Goal: Task Accomplishment & Management: Use online tool/utility

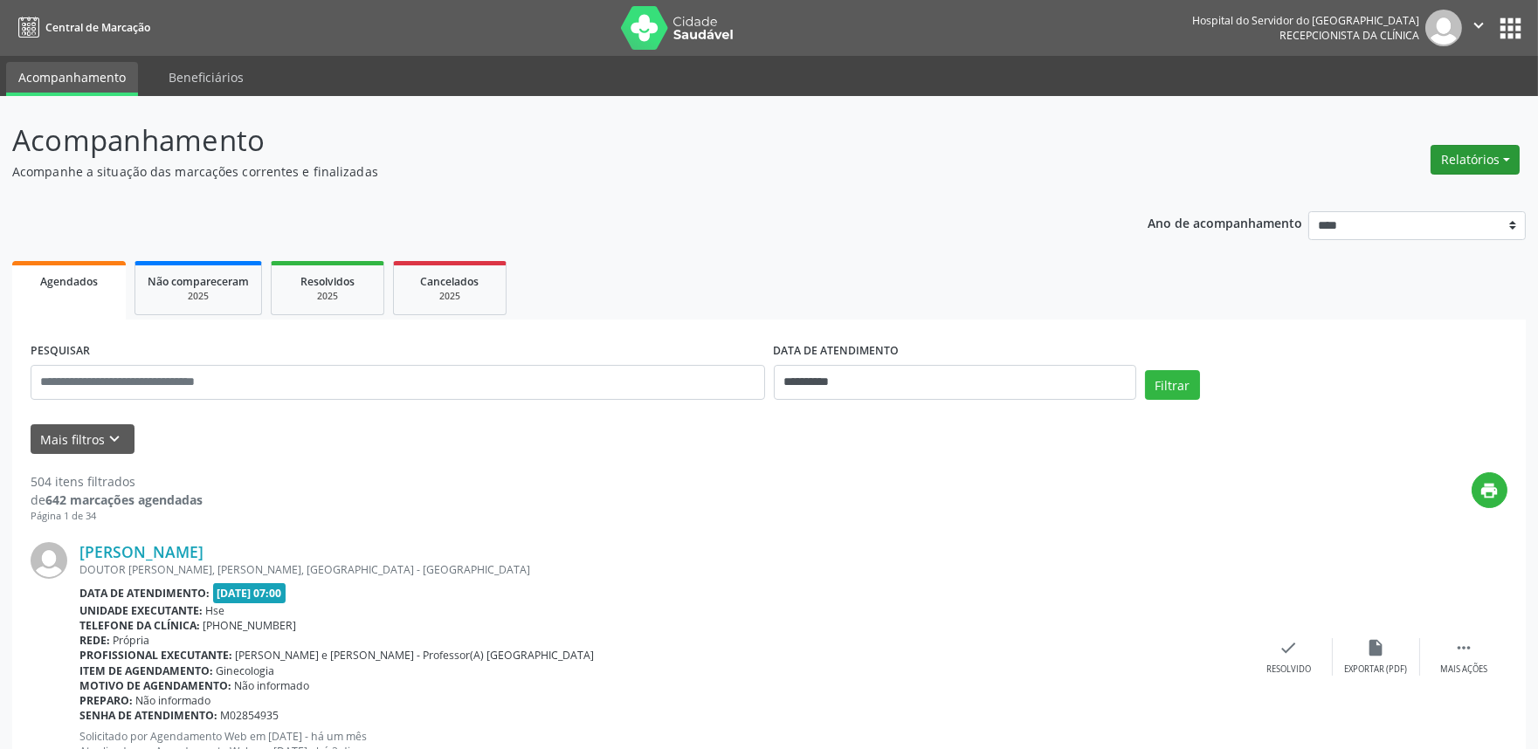
click at [1488, 150] on button "Relatórios" at bounding box center [1475, 160] width 89 height 30
click at [1360, 190] on link "Agendamentos" at bounding box center [1426, 196] width 188 height 24
select select "*"
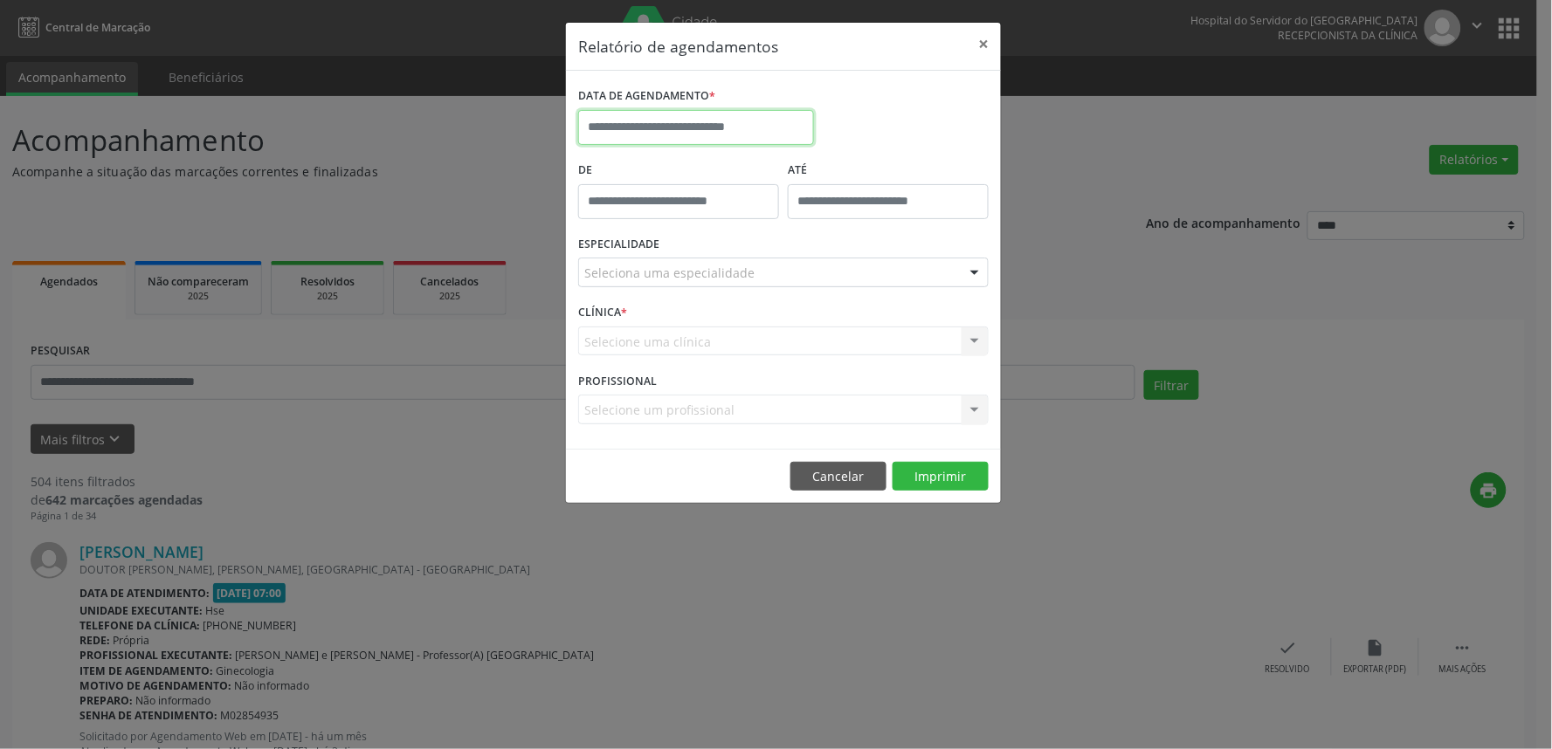
click at [681, 126] on input "text" at bounding box center [696, 127] width 236 height 35
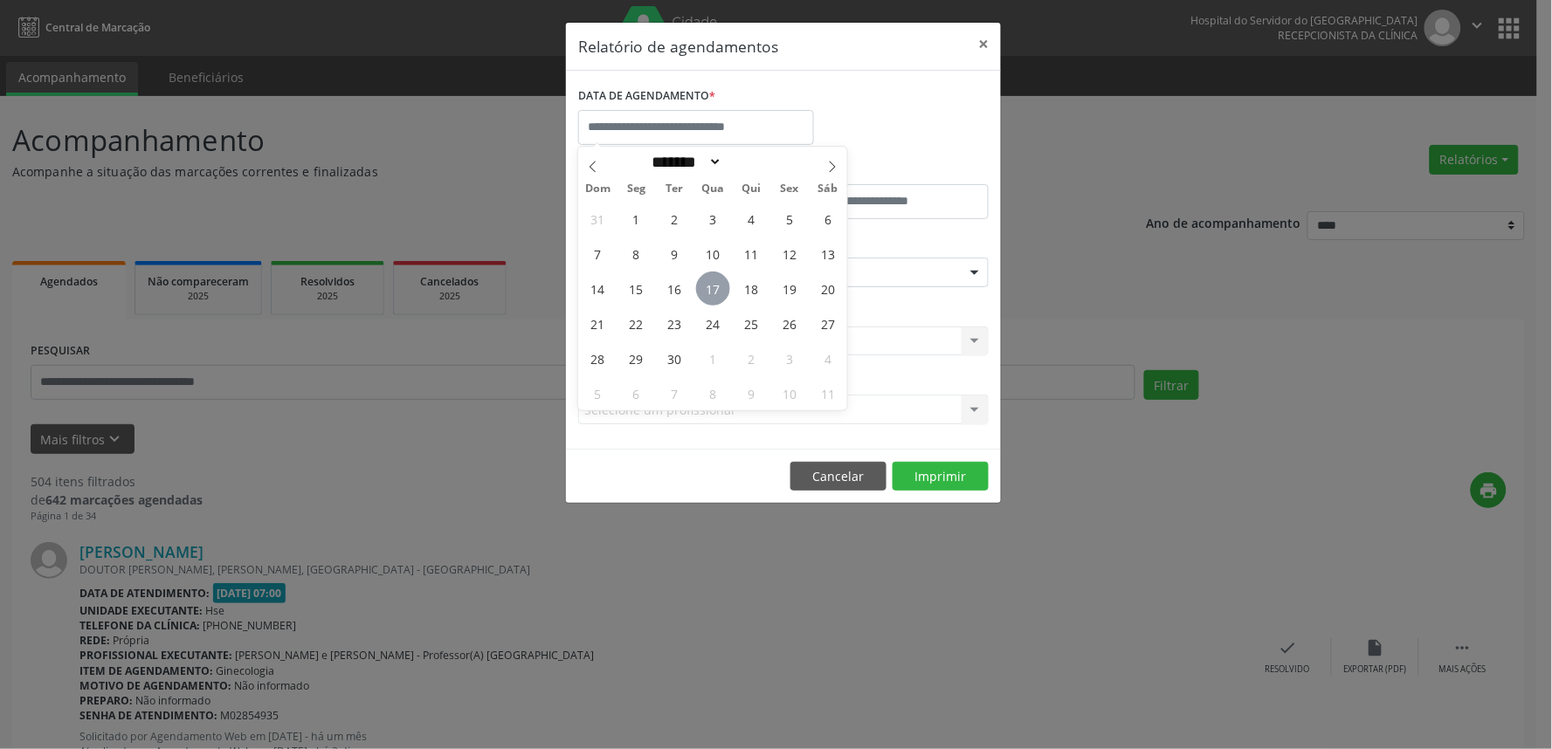
click at [717, 281] on span "17" at bounding box center [713, 289] width 34 height 34
type input "**********"
click at [717, 281] on span "17" at bounding box center [713, 289] width 34 height 34
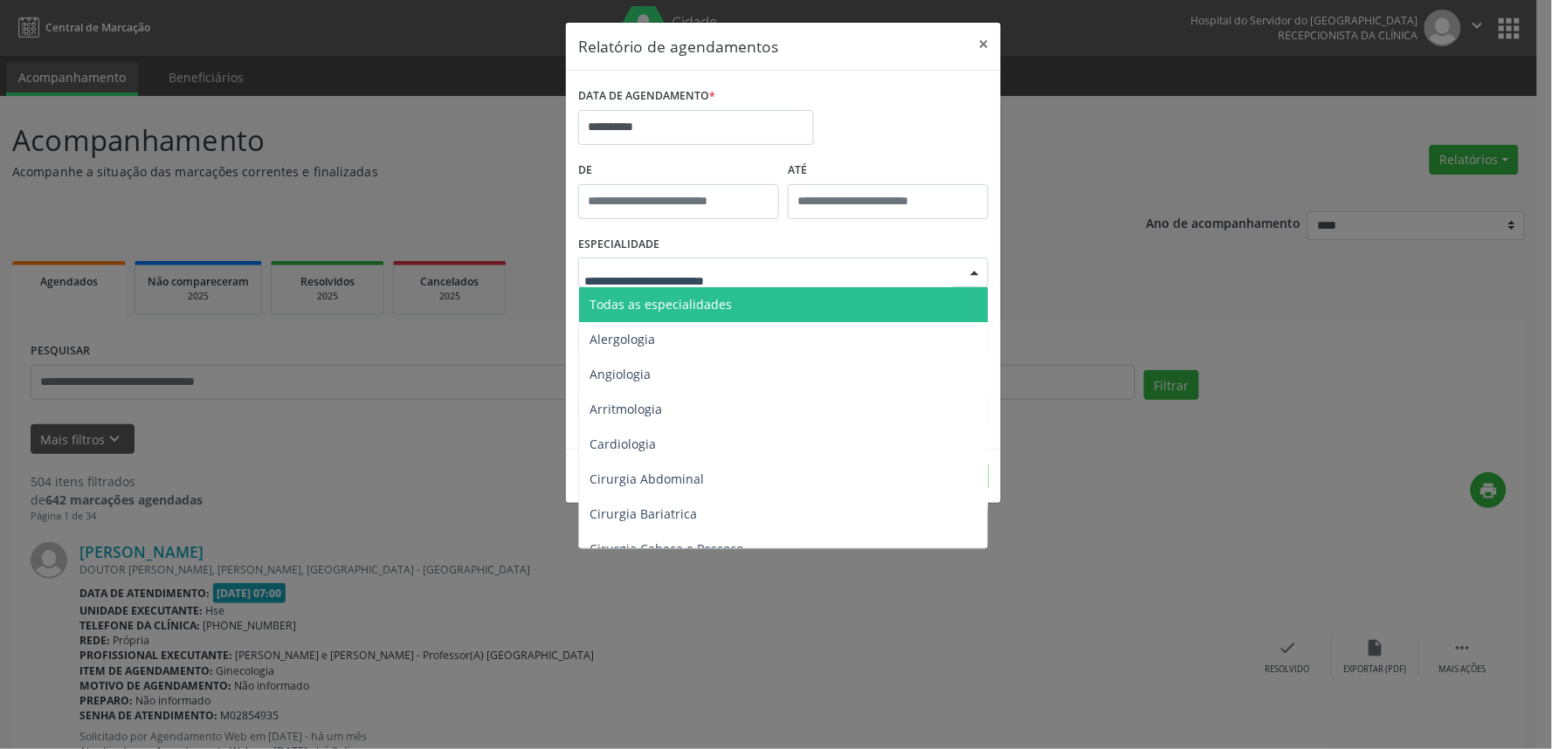
click at [722, 313] on span "Todas as especialidades" at bounding box center [784, 304] width 411 height 35
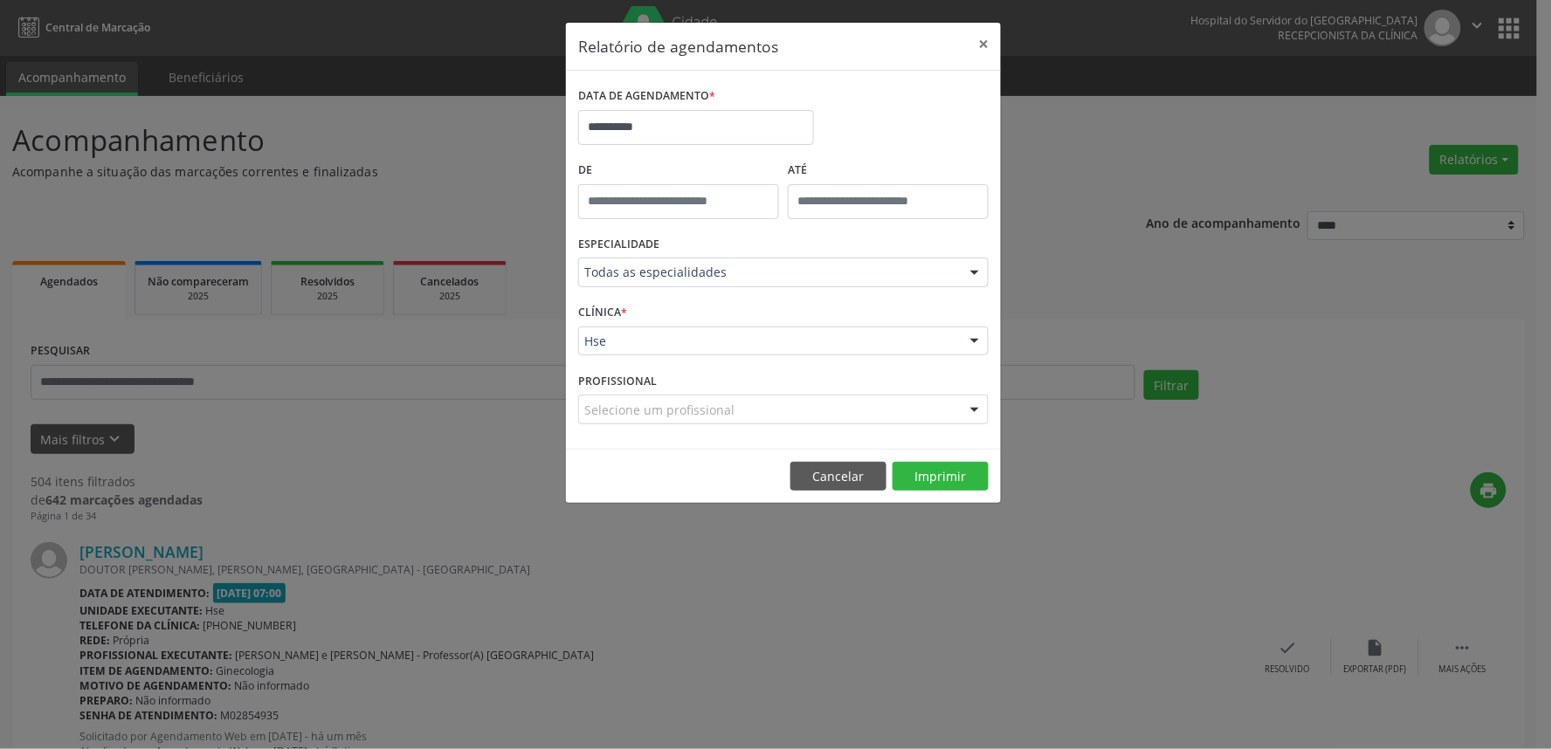
click at [741, 399] on div "Selecione um profissional" at bounding box center [783, 410] width 410 height 30
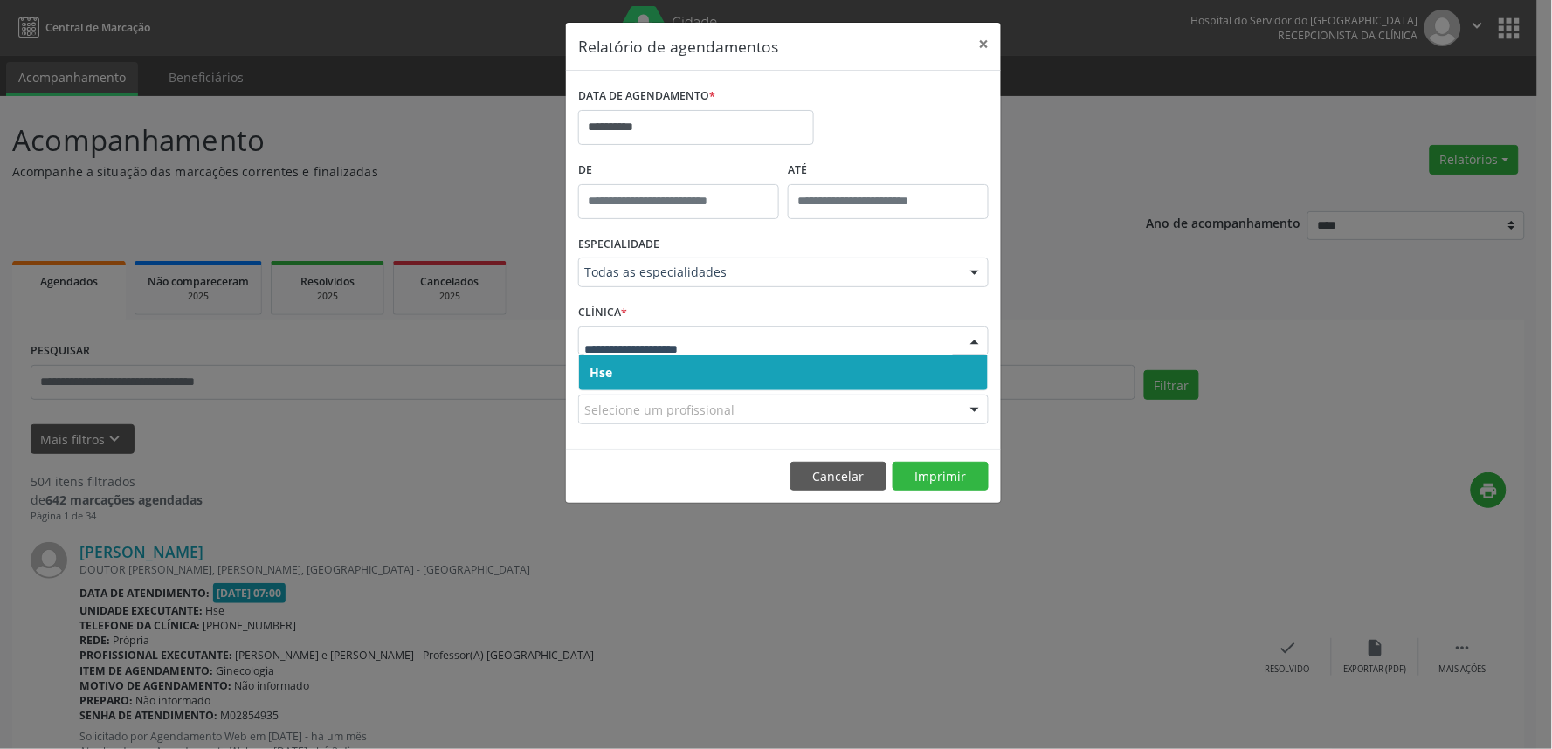
click at [734, 370] on span "Hse" at bounding box center [783, 372] width 409 height 35
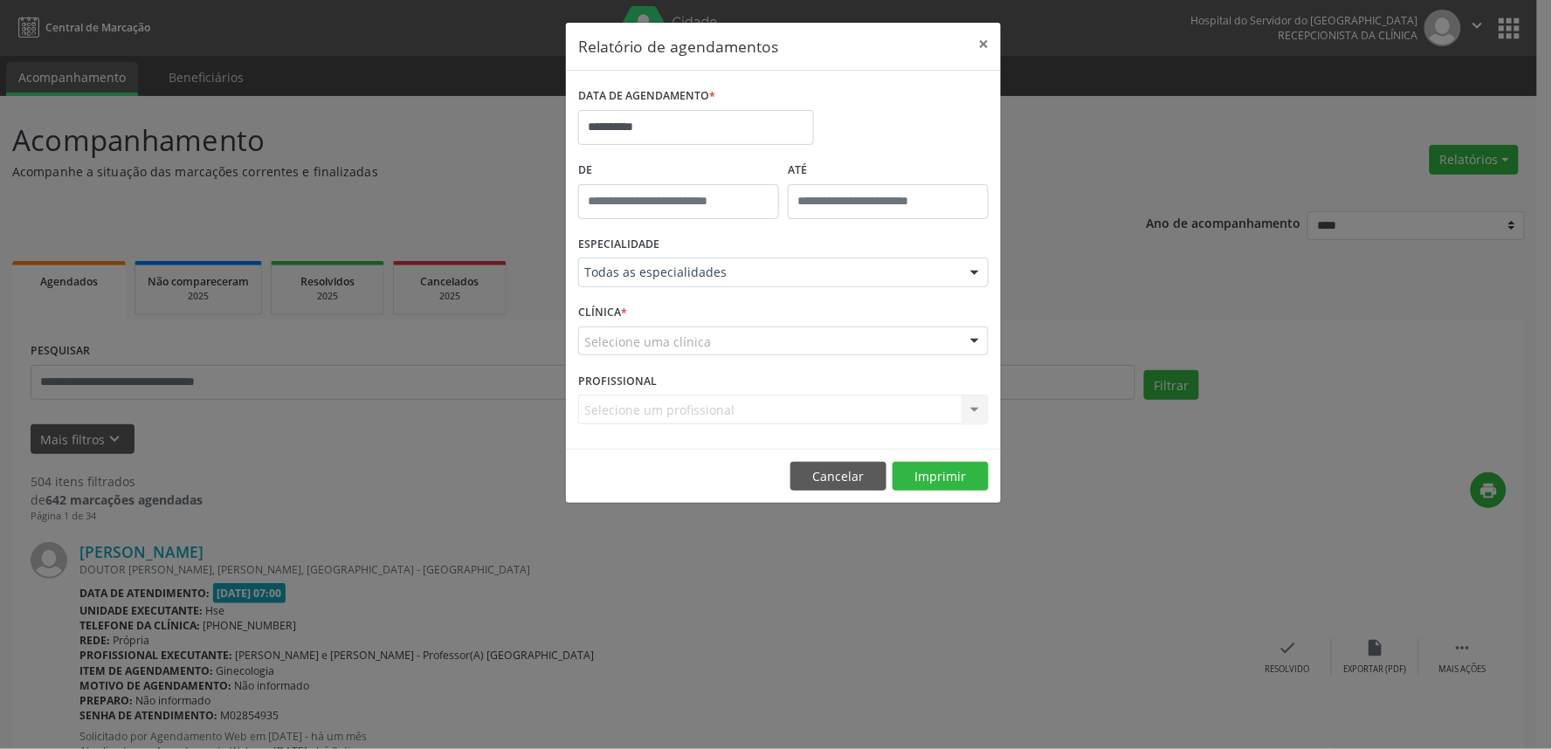
click at [743, 349] on div "Selecione uma clínica" at bounding box center [783, 342] width 410 height 30
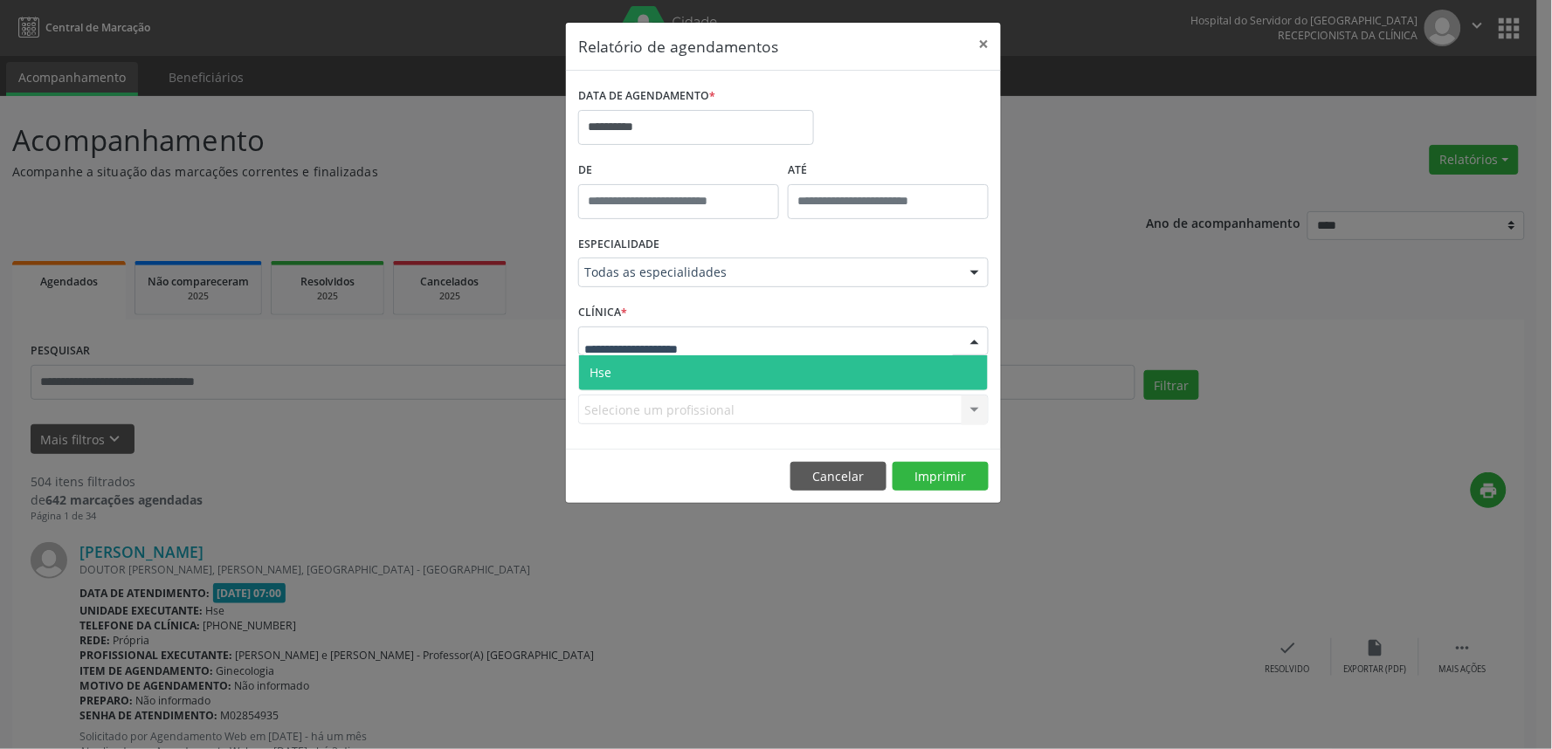
click at [741, 362] on span "Hse" at bounding box center [783, 372] width 409 height 35
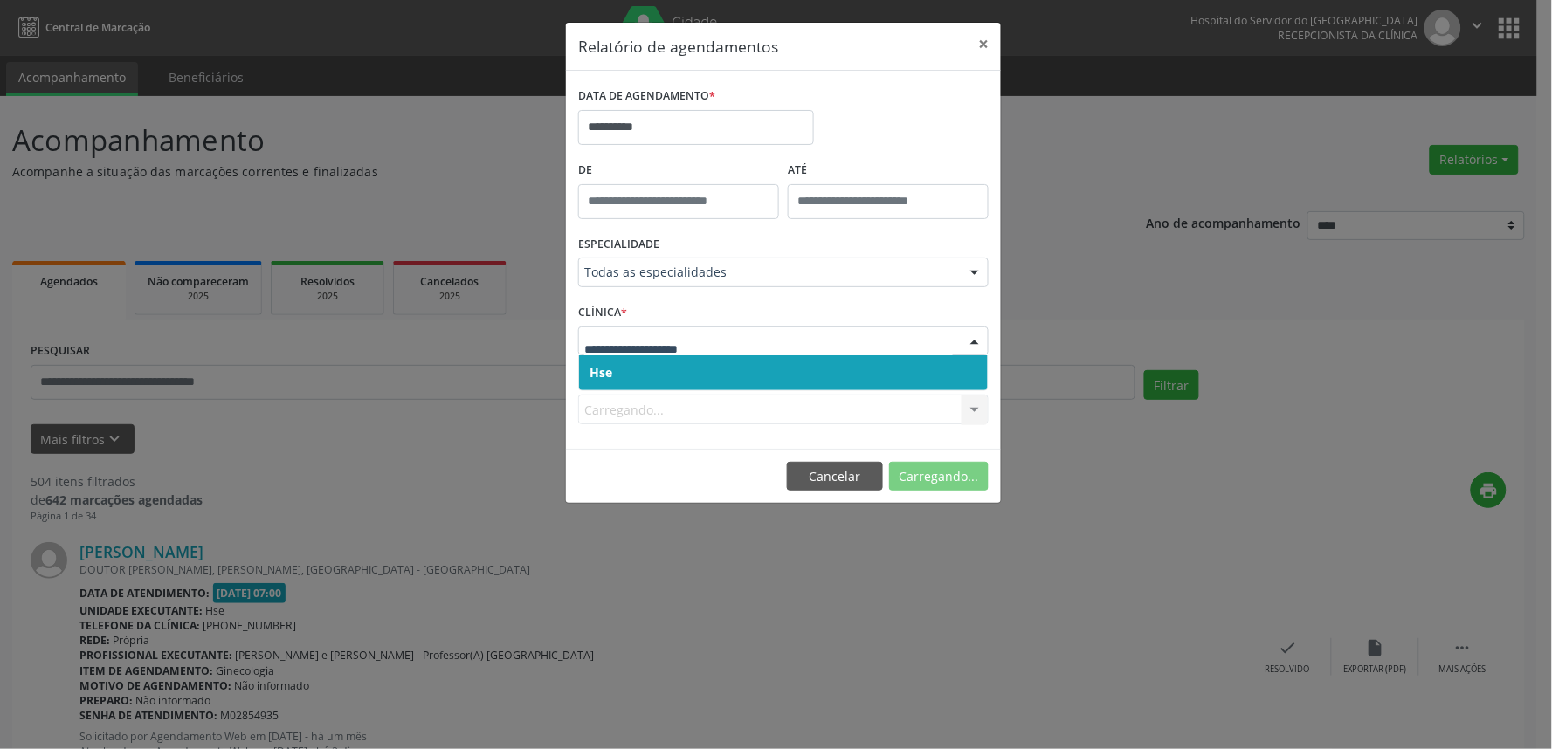
click at [734, 373] on span "Hse" at bounding box center [783, 372] width 409 height 35
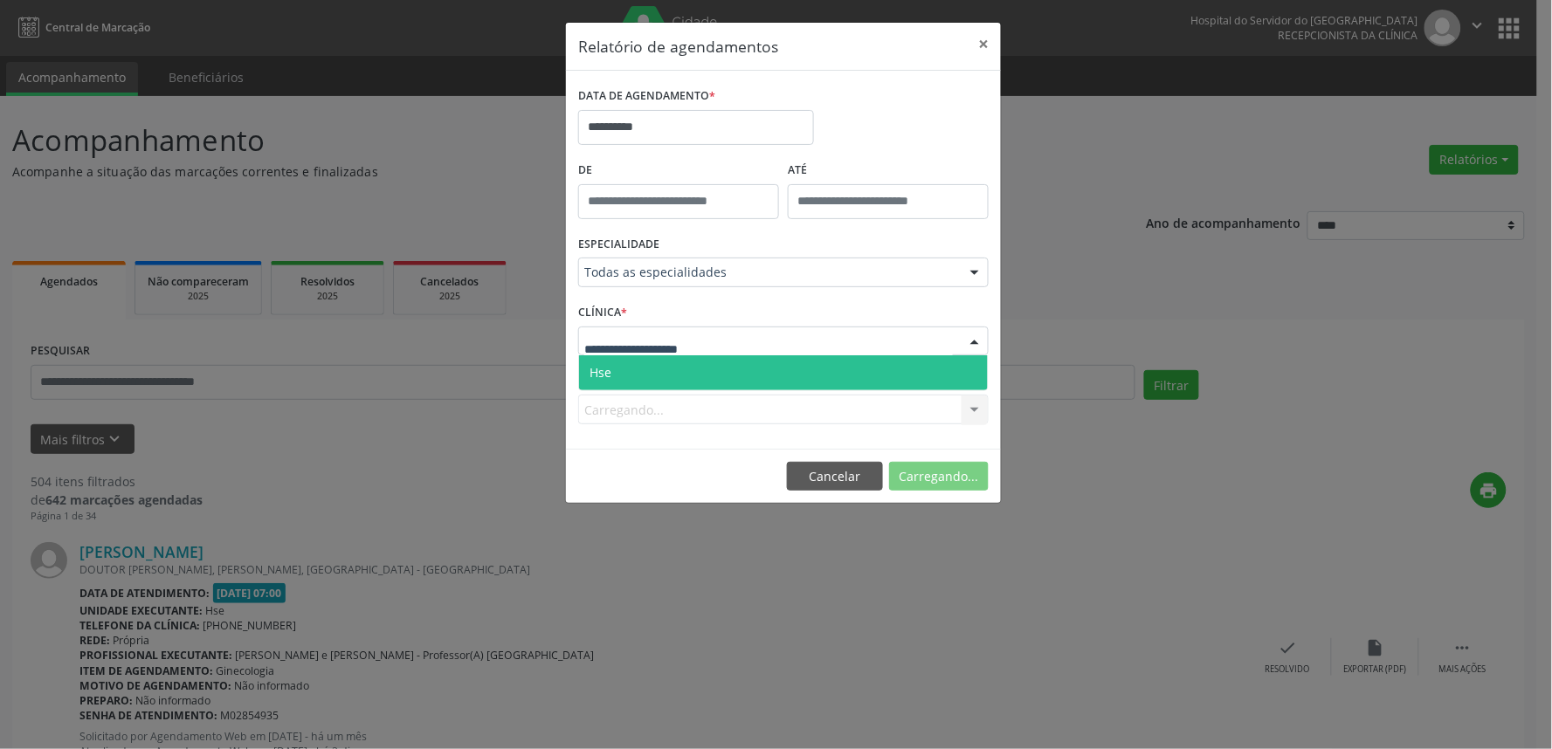
click at [738, 343] on div at bounding box center [783, 342] width 410 height 30
click at [740, 387] on span "Hse" at bounding box center [783, 372] width 409 height 35
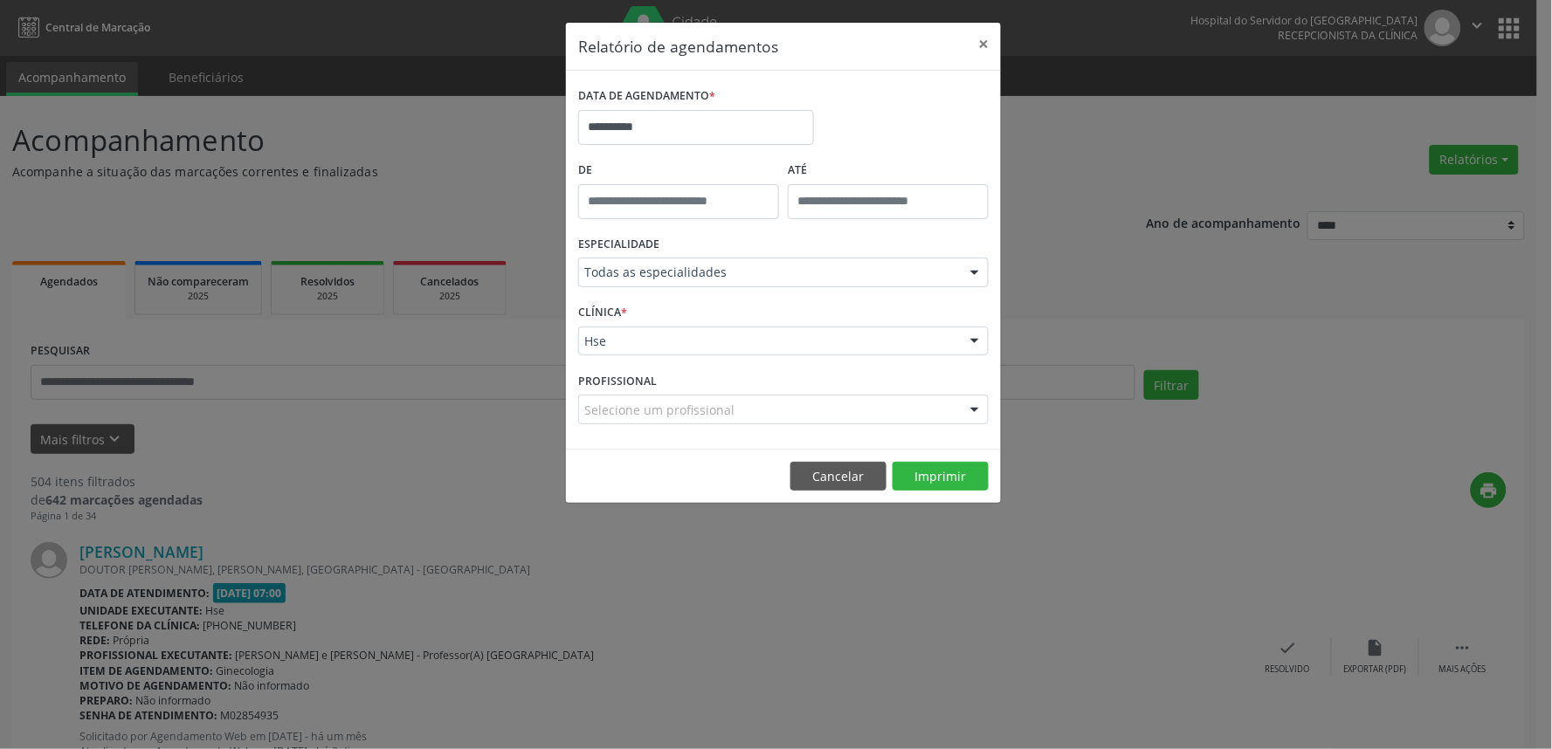
click at [772, 409] on div "Selecione um profissional" at bounding box center [783, 410] width 410 height 30
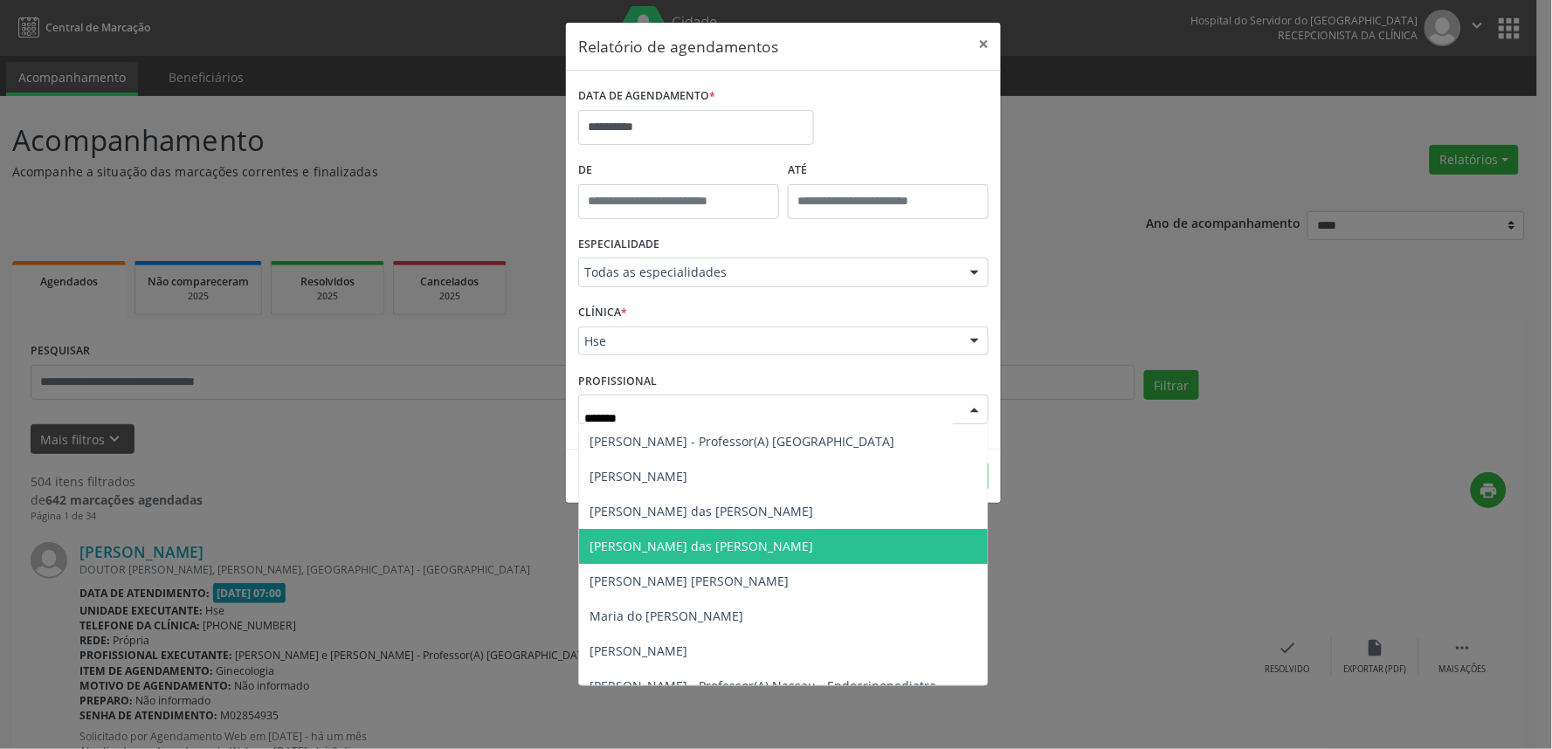
click at [665, 542] on span "[PERSON_NAME] das [PERSON_NAME]" at bounding box center [702, 546] width 224 height 17
type input "*******"
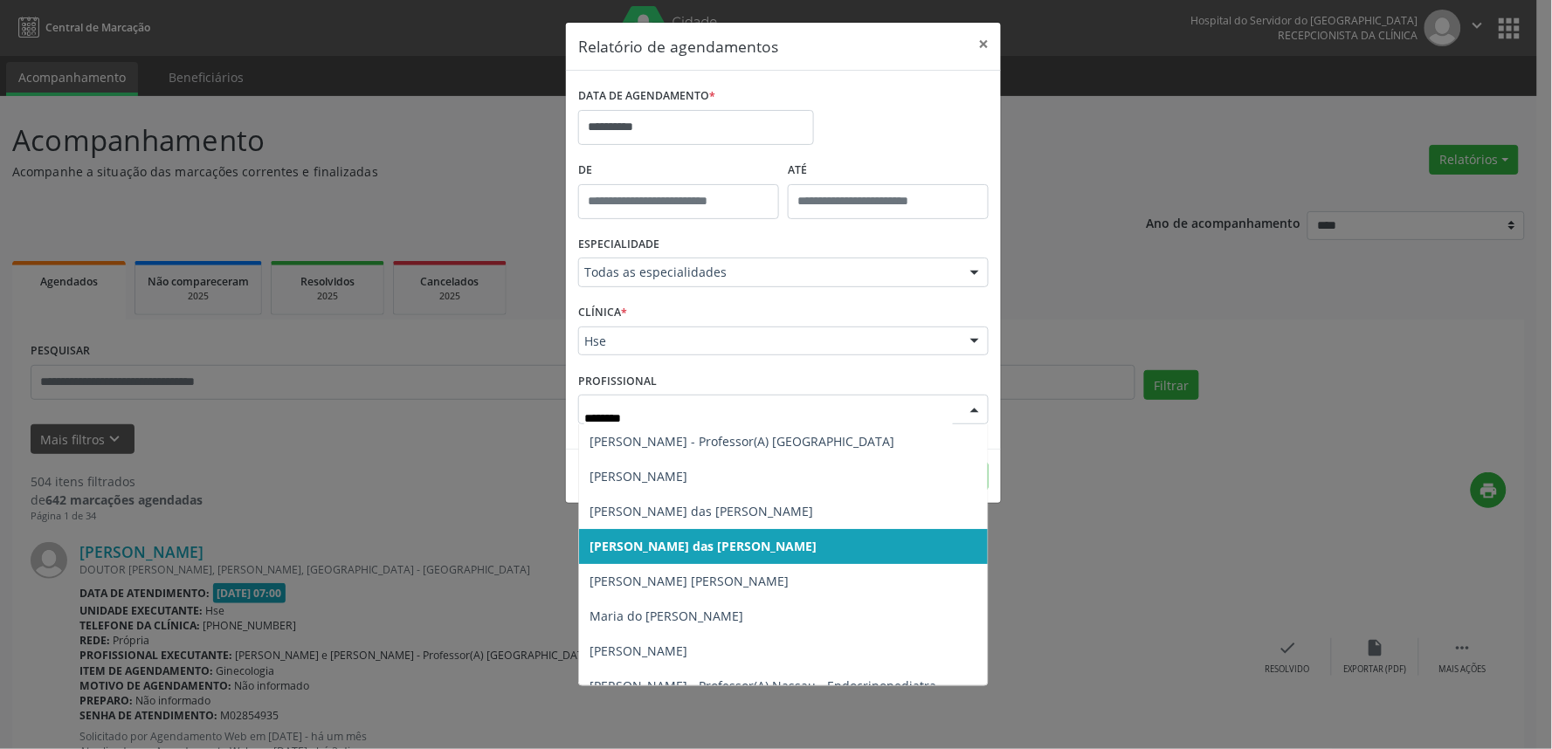
type input "********"
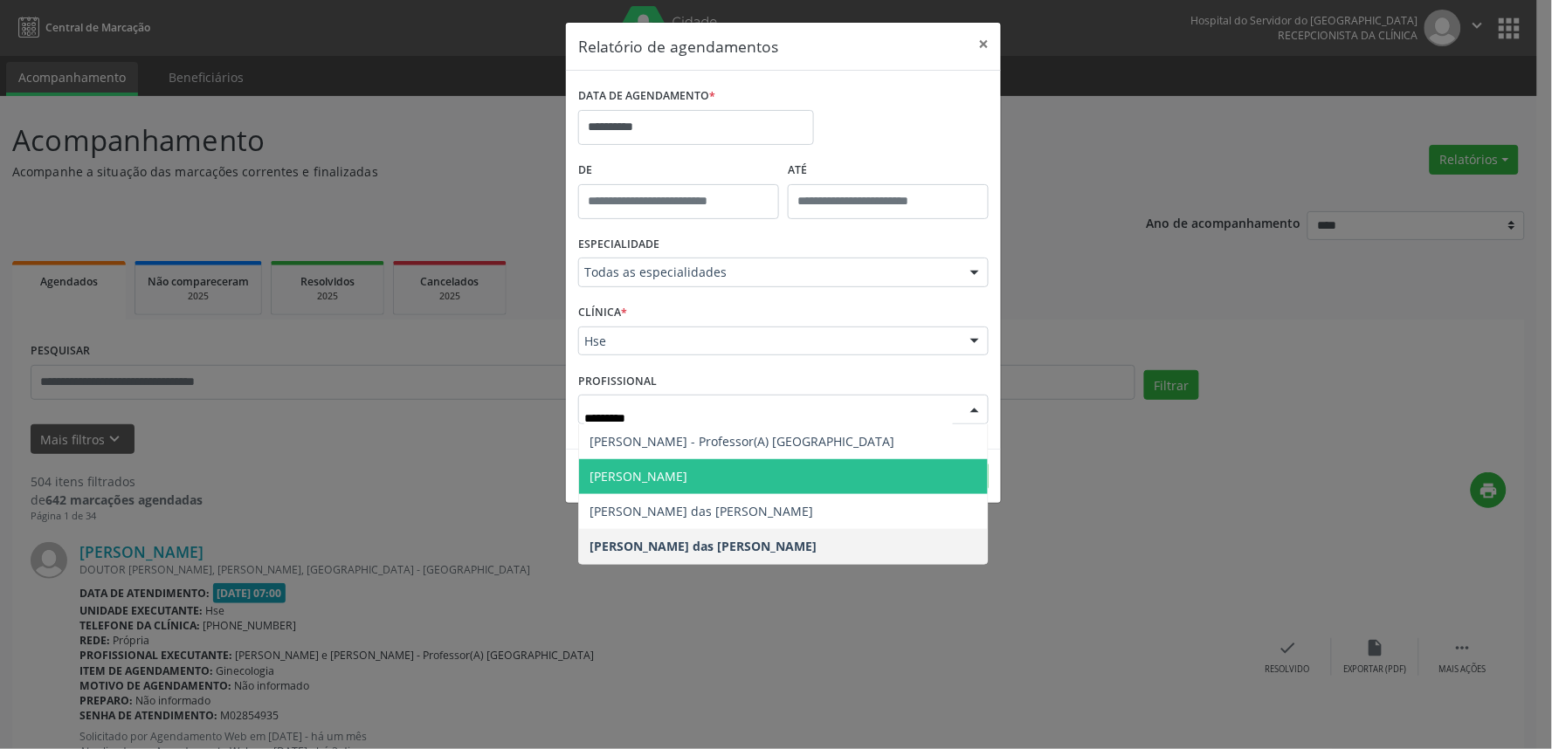
click at [767, 484] on span "[PERSON_NAME]" at bounding box center [783, 476] width 409 height 35
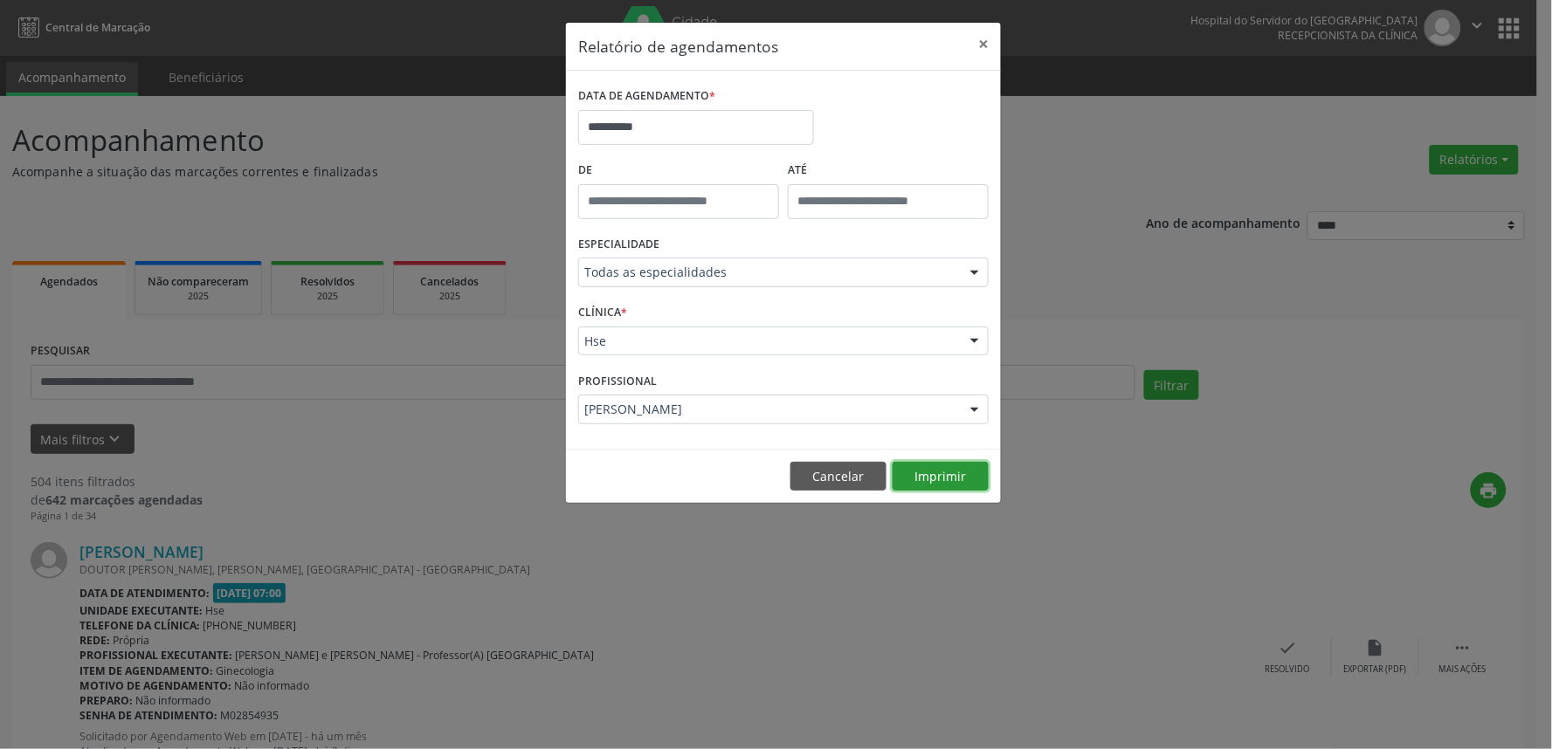
click at [943, 472] on button "Imprimir" at bounding box center [941, 477] width 96 height 30
click at [989, 45] on button "×" at bounding box center [983, 44] width 35 height 43
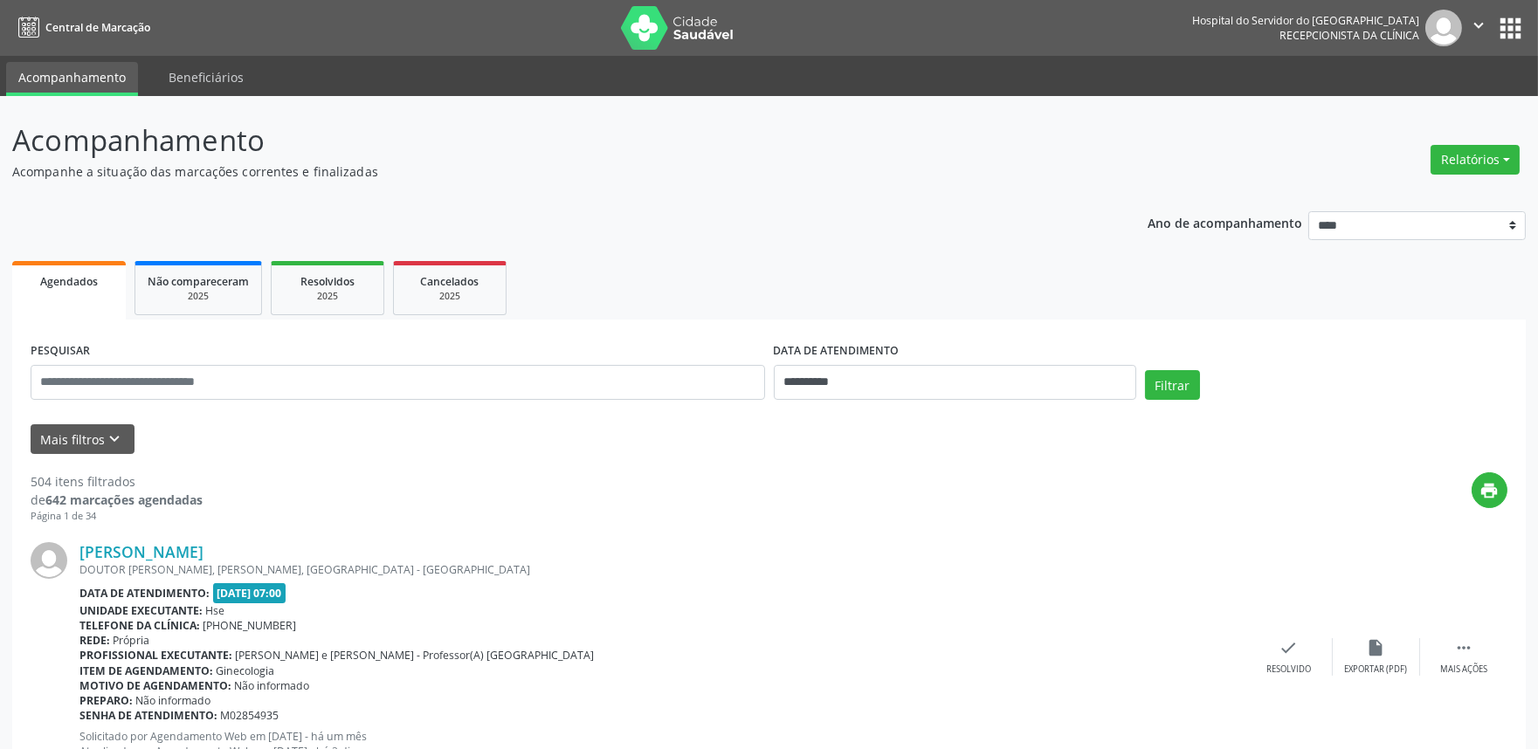
click at [1461, 128] on div "Relatórios Agendamentos Procedimentos realizados" at bounding box center [1474, 150] width 101 height 62
click at [1464, 148] on button "Relatórios" at bounding box center [1475, 160] width 89 height 30
click at [1447, 186] on link "Agendamentos" at bounding box center [1426, 196] width 188 height 24
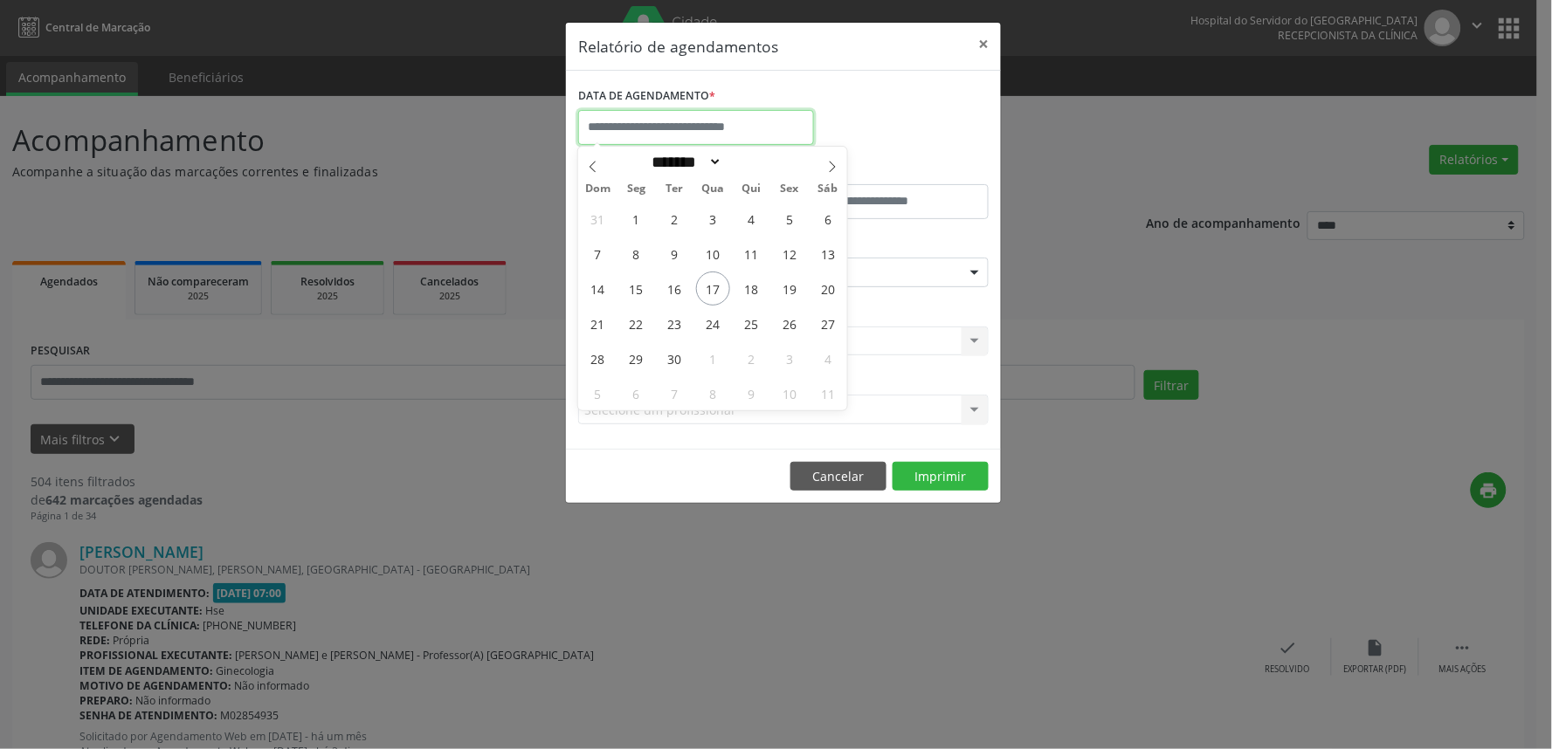
click at [769, 128] on input "text" at bounding box center [696, 127] width 236 height 35
click at [708, 289] on span "17" at bounding box center [713, 289] width 34 height 34
type input "**********"
click at [708, 289] on span "17" at bounding box center [713, 289] width 34 height 34
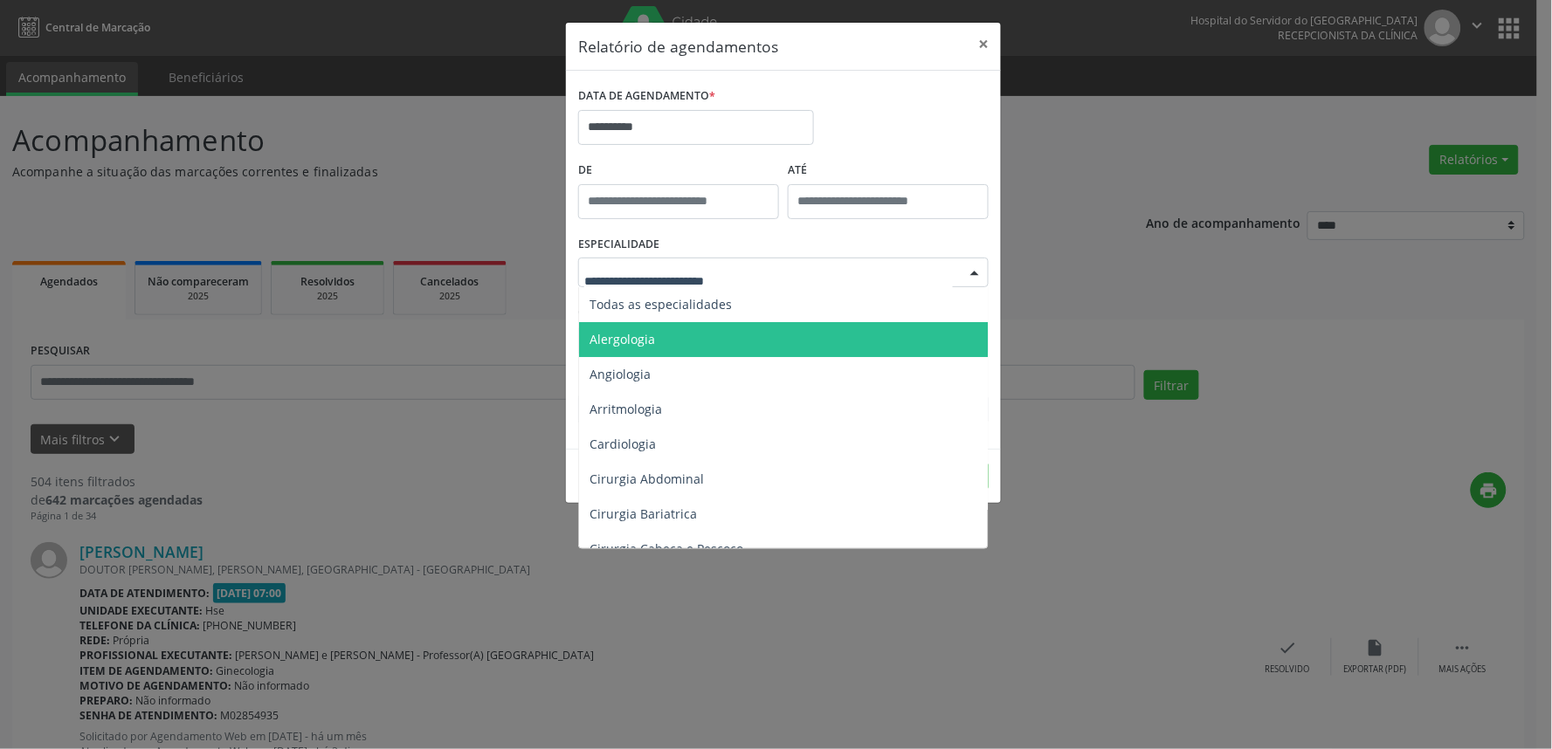
click at [687, 334] on span "Alergologia" at bounding box center [784, 339] width 411 height 35
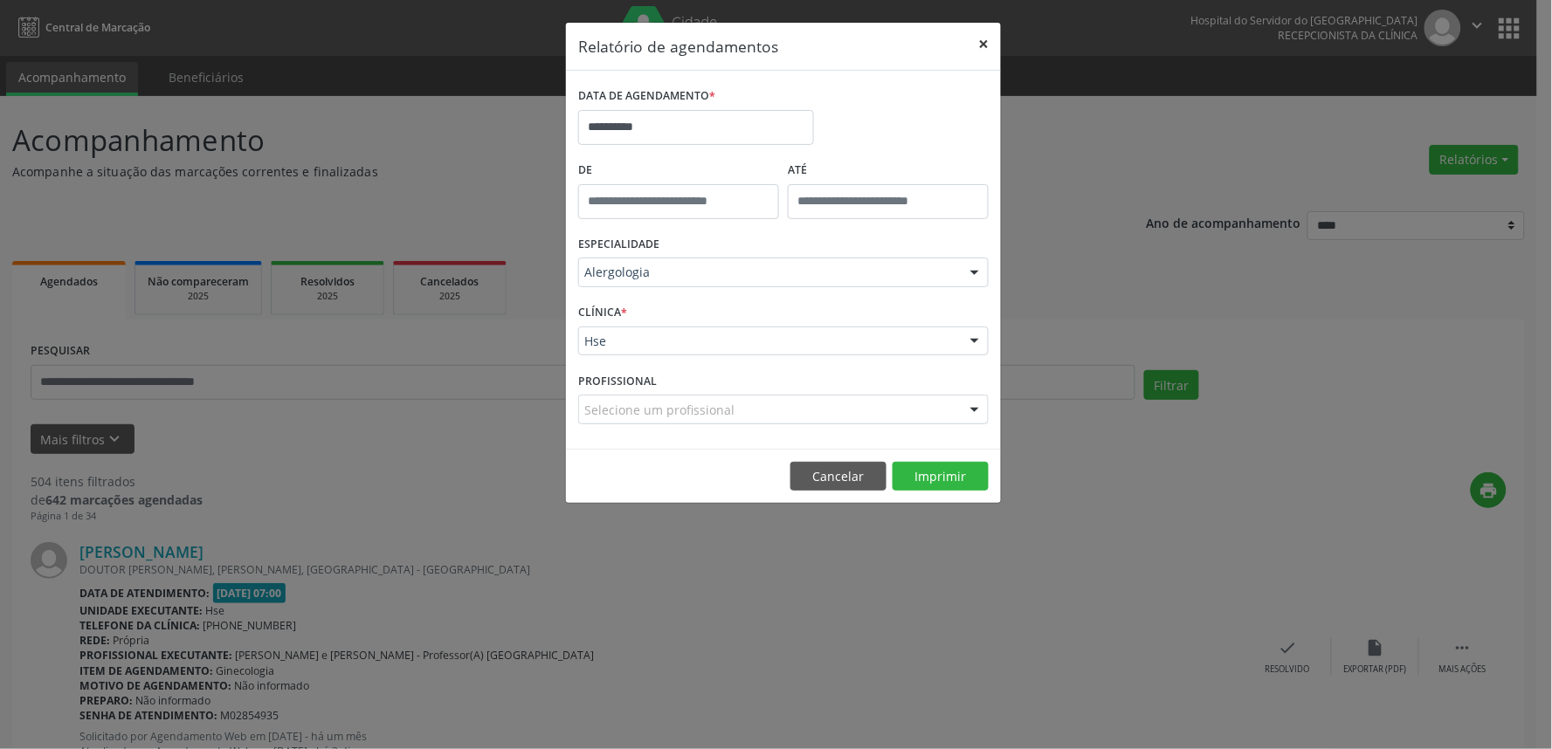
click at [982, 45] on button "×" at bounding box center [983, 44] width 35 height 43
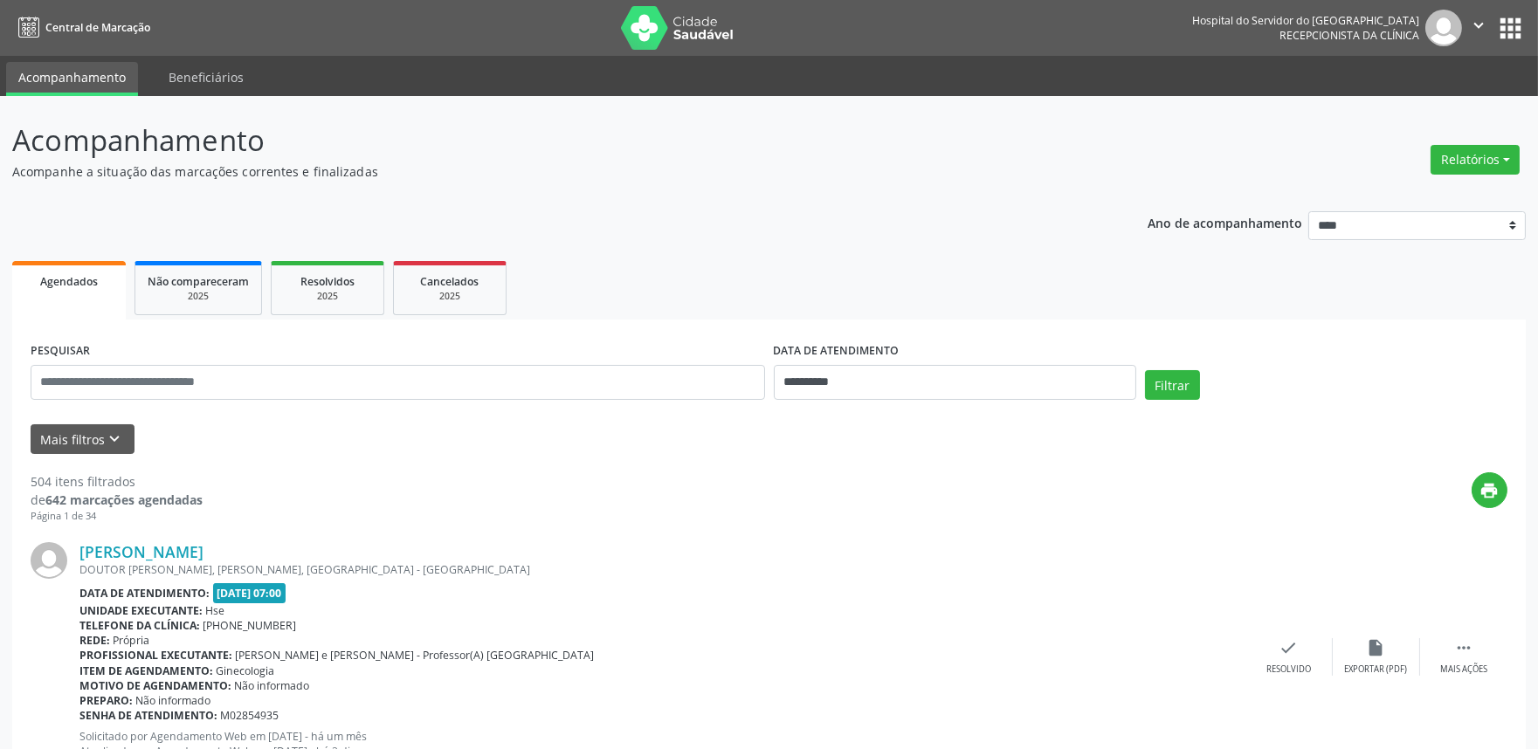
click at [1485, 176] on div "Relatórios Agendamentos Procedimentos realizados" at bounding box center [1474, 160] width 101 height 42
click at [1490, 160] on button "Relatórios" at bounding box center [1475, 160] width 89 height 30
click at [1451, 190] on link "Agendamentos" at bounding box center [1426, 196] width 188 height 24
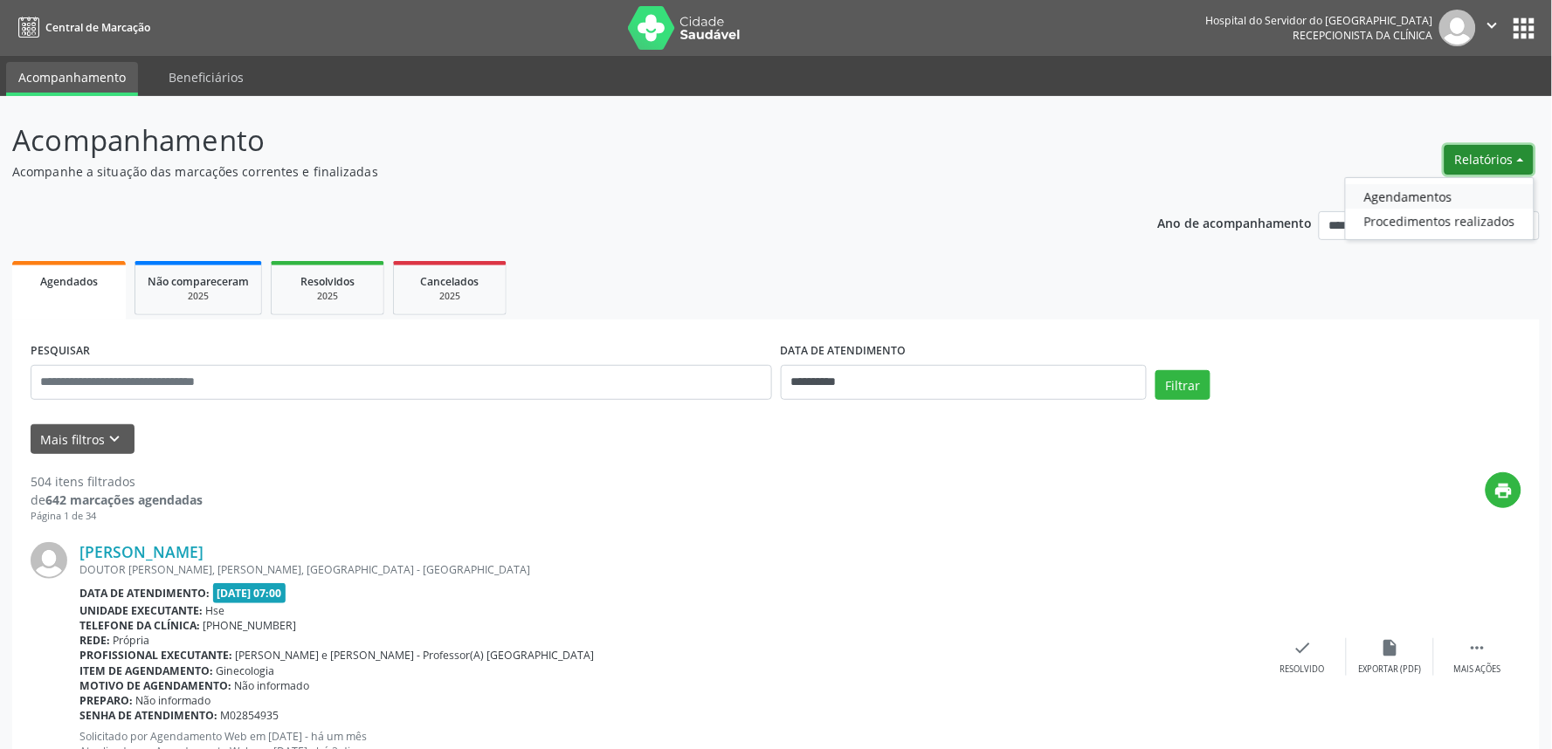
select select "*"
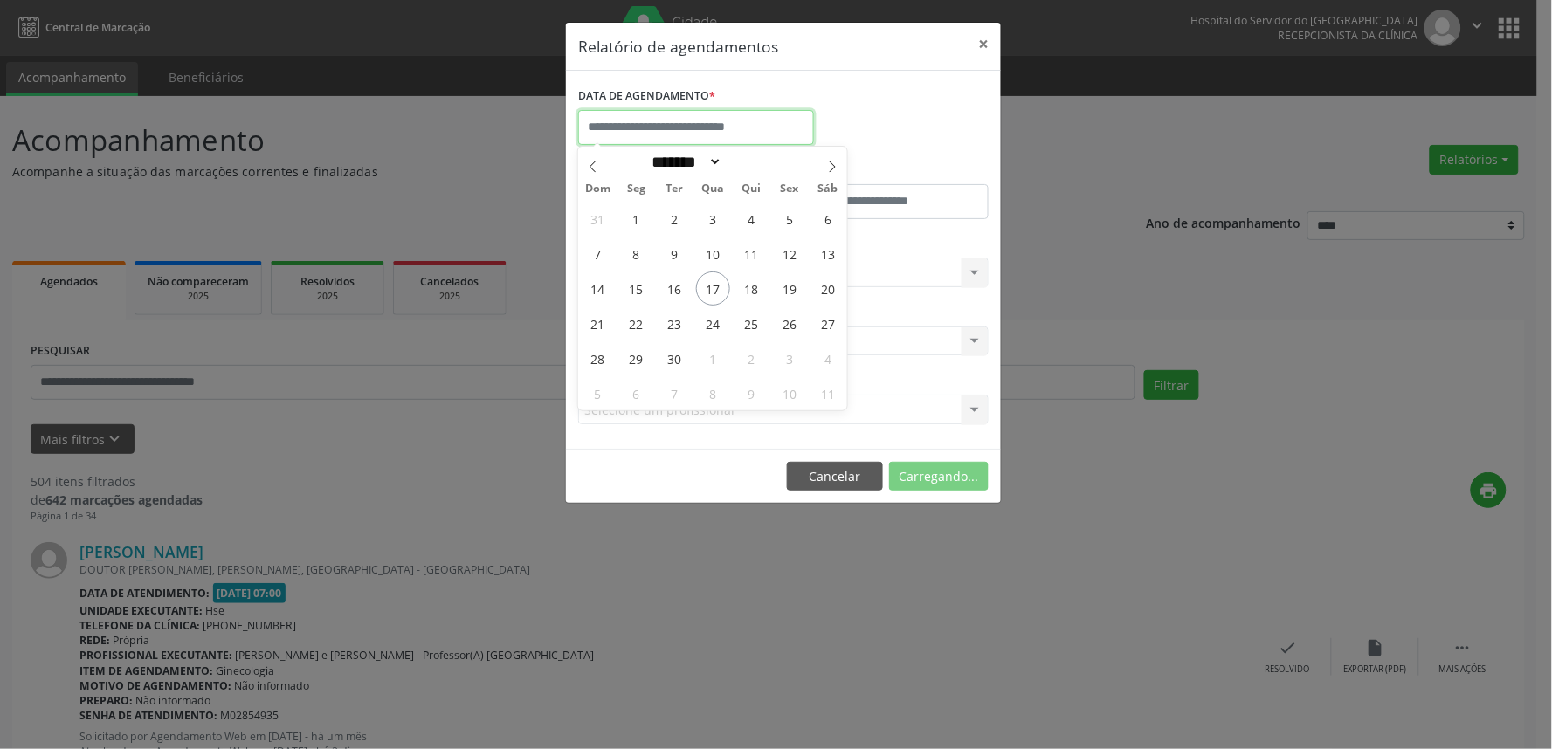
click at [607, 129] on input "text" at bounding box center [696, 127] width 236 height 35
click at [723, 295] on span "17" at bounding box center [713, 289] width 34 height 34
type input "**********"
click at [723, 295] on span "17" at bounding box center [713, 289] width 34 height 34
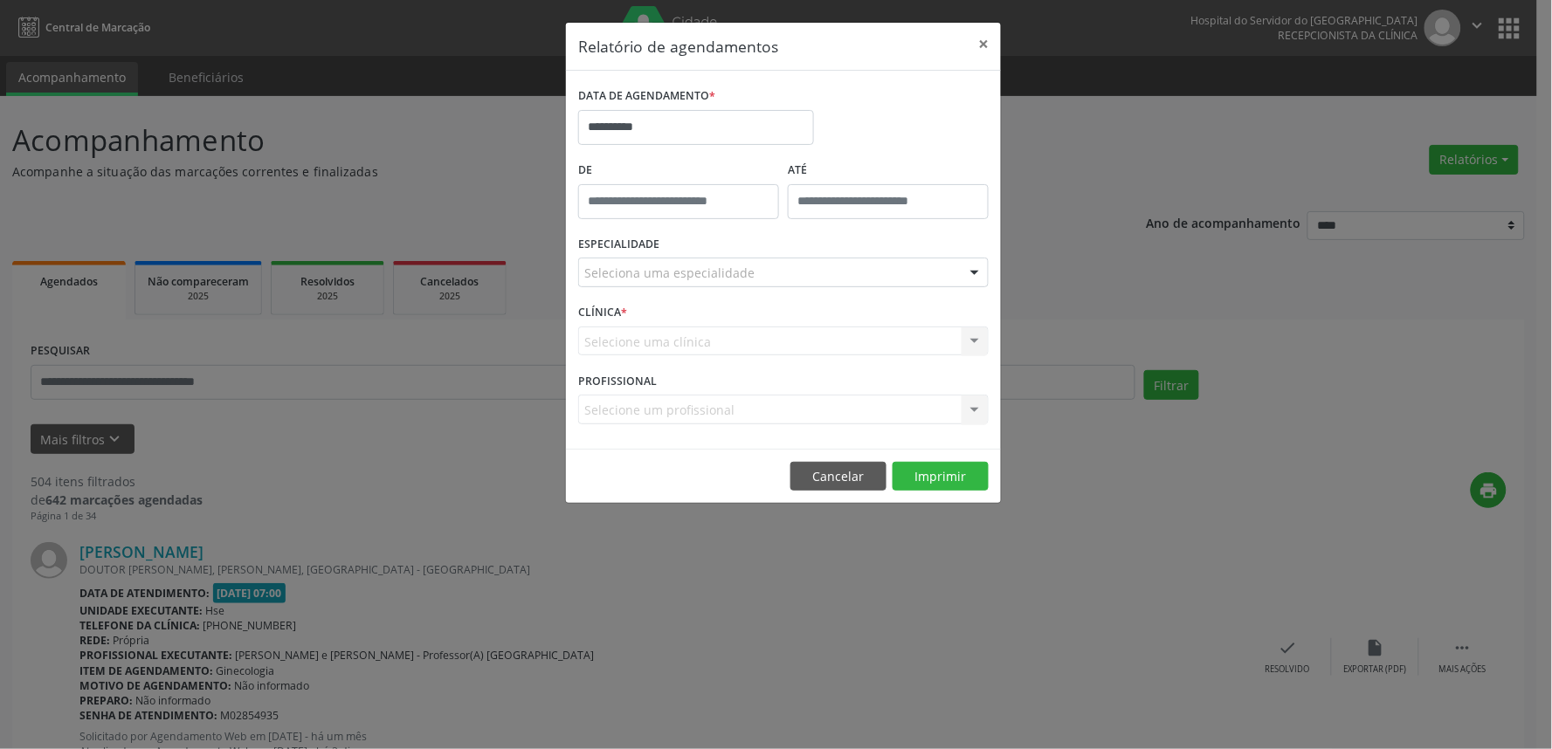
click at [726, 284] on div "Seleciona uma especialidade" at bounding box center [783, 273] width 410 height 30
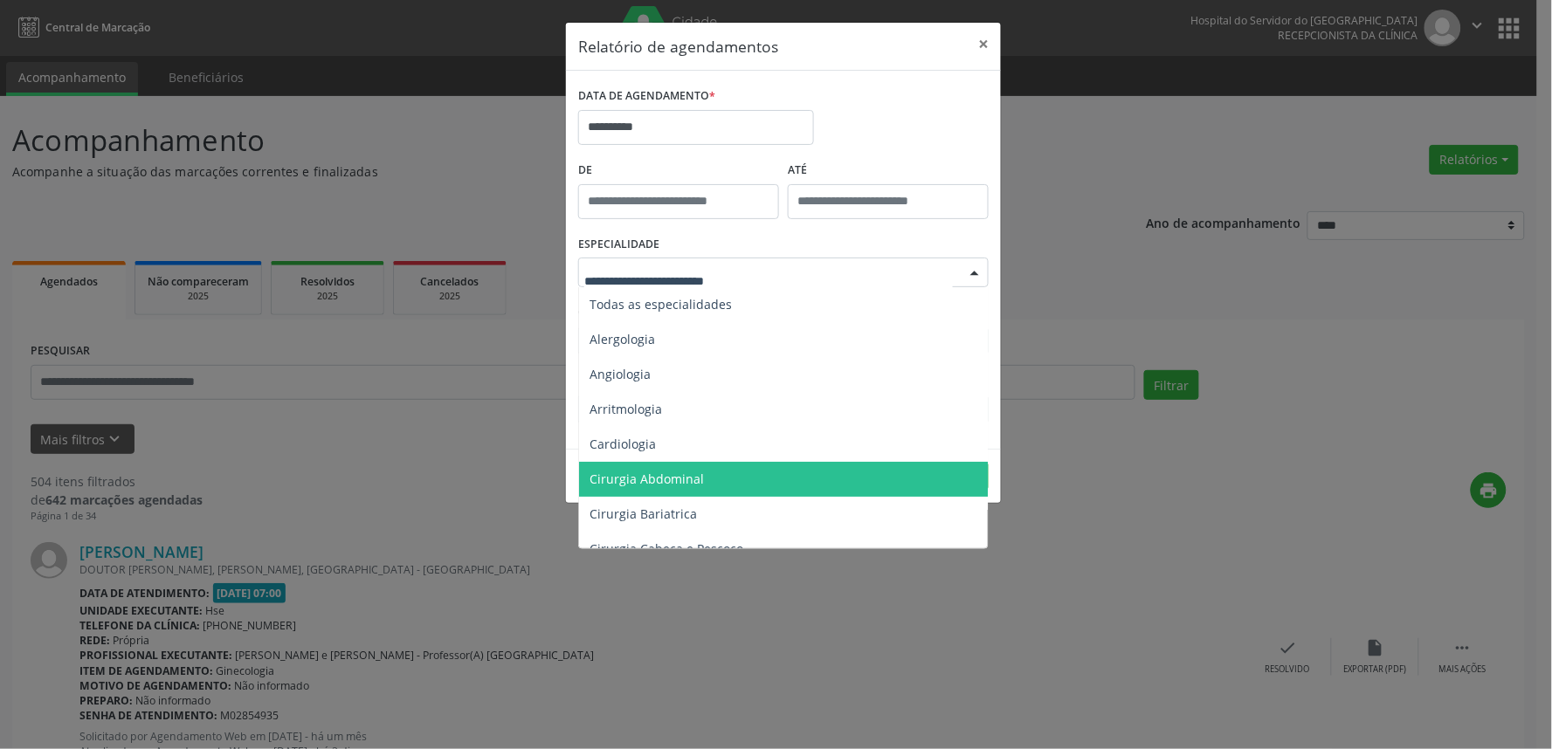
click at [631, 465] on span "Cirurgia Abdominal" at bounding box center [784, 479] width 411 height 35
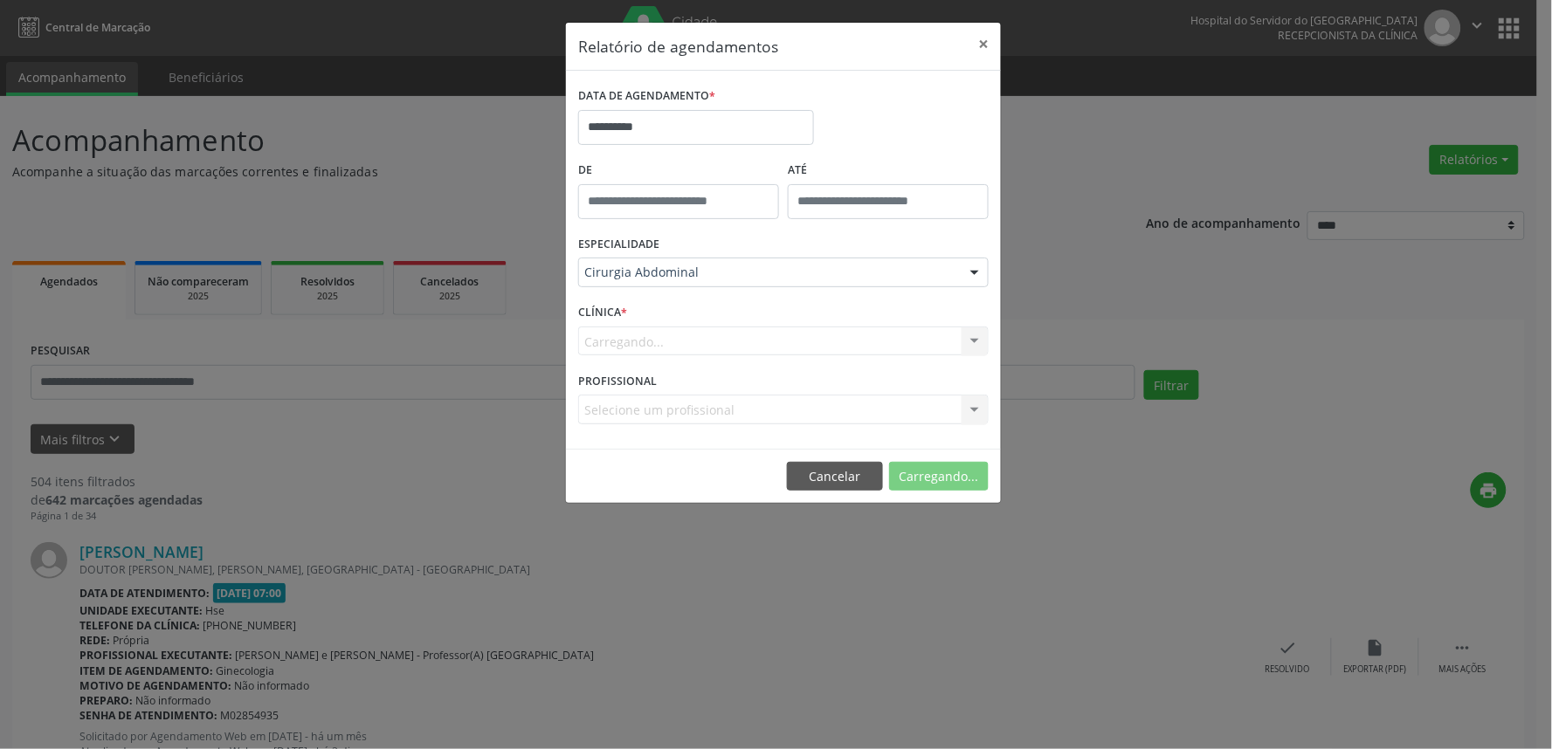
click at [631, 465] on div "**********" at bounding box center [783, 263] width 437 height 483
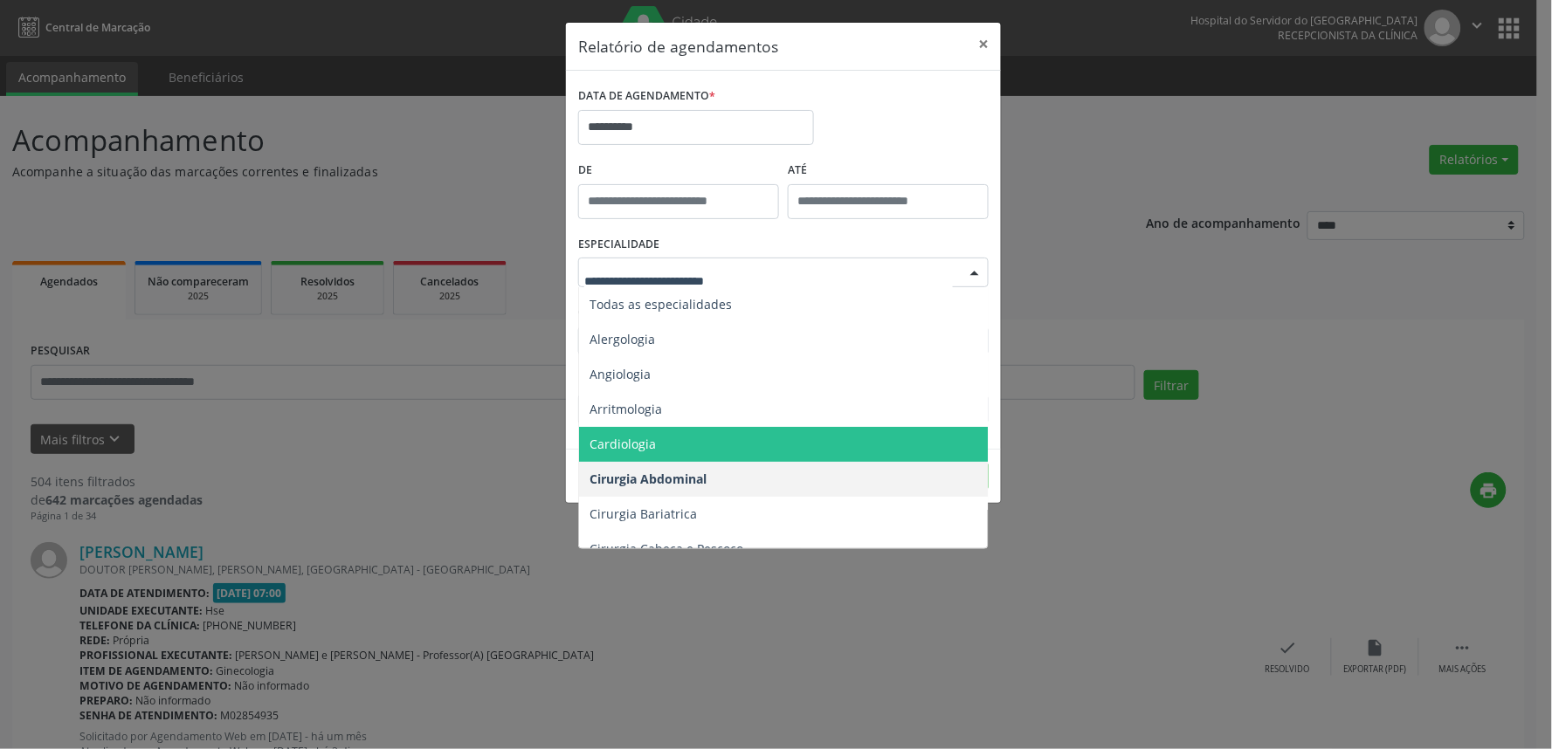
click at [670, 433] on span "Cardiologia" at bounding box center [784, 444] width 411 height 35
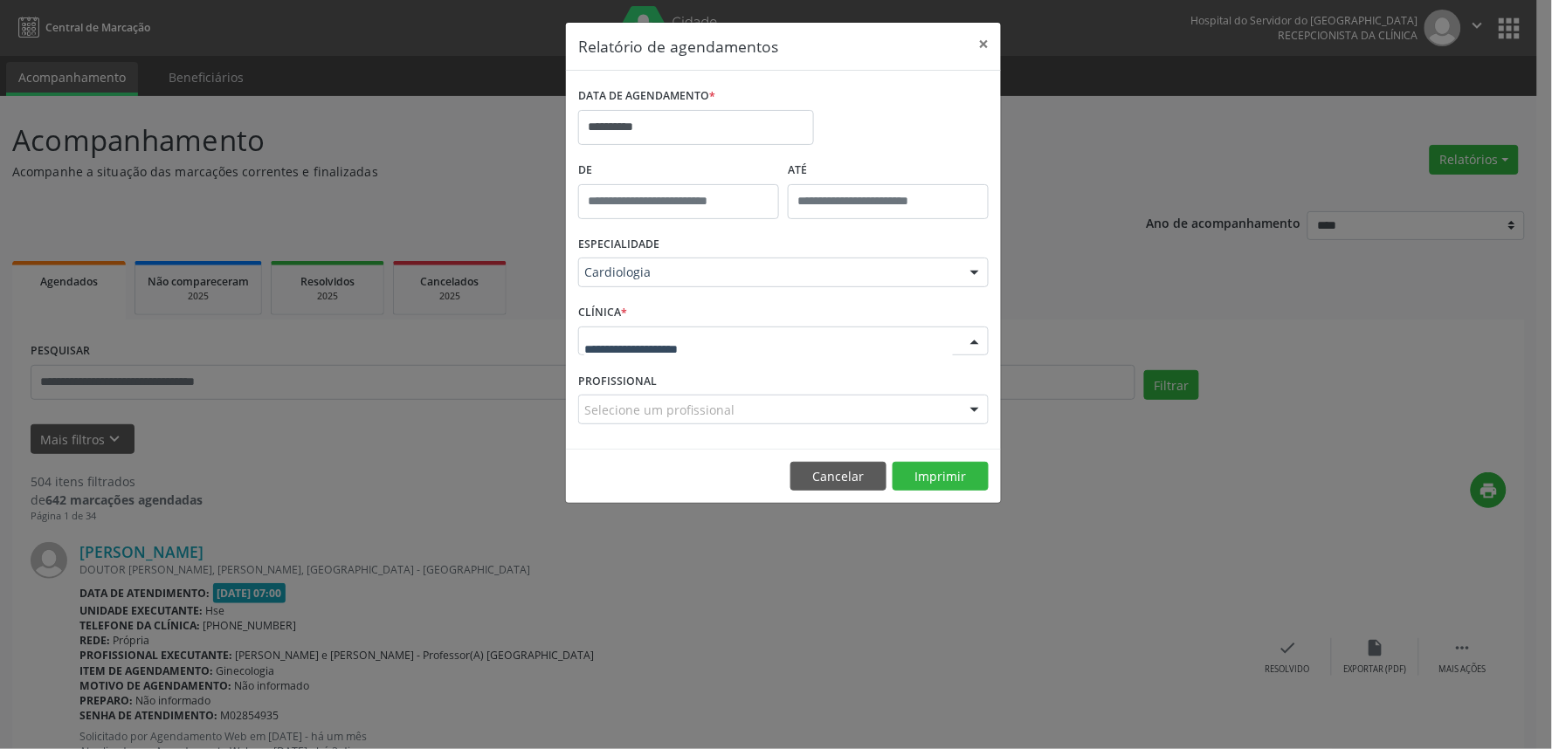
click at [693, 350] on div at bounding box center [783, 342] width 410 height 30
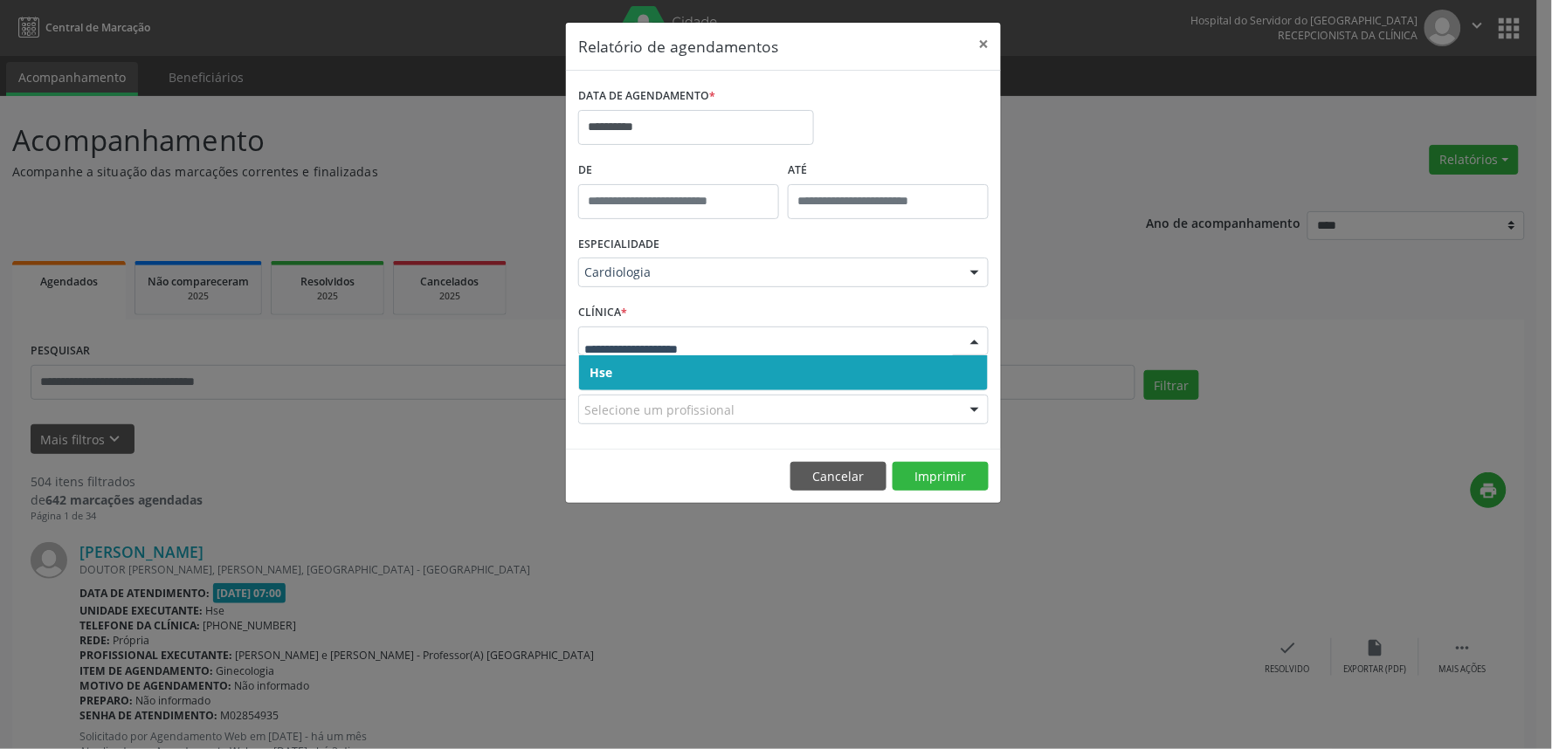
click at [685, 387] on span "Hse" at bounding box center [783, 372] width 409 height 35
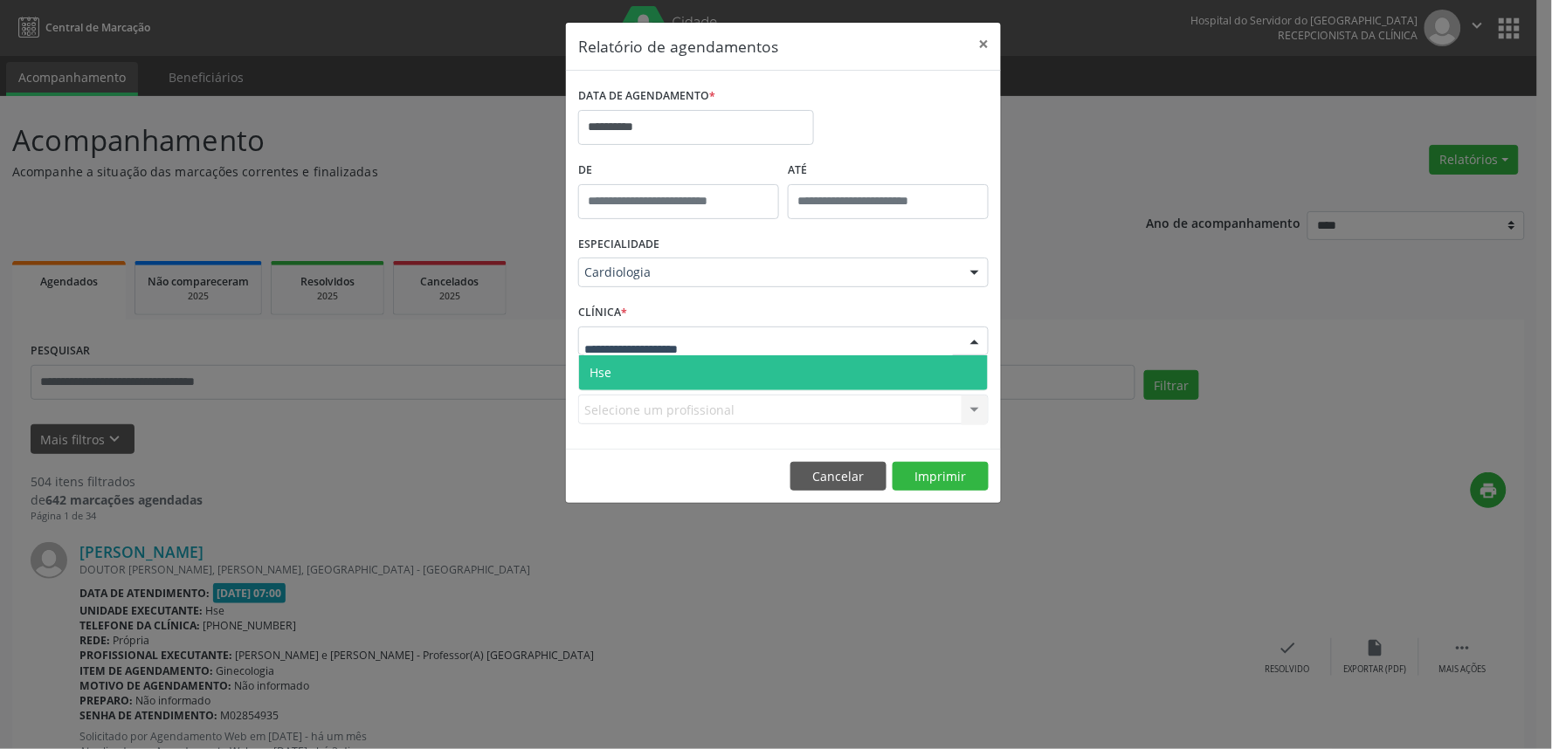
click at [696, 352] on input "text" at bounding box center [768, 350] width 369 height 35
click at [693, 362] on span "Hse" at bounding box center [783, 372] width 409 height 35
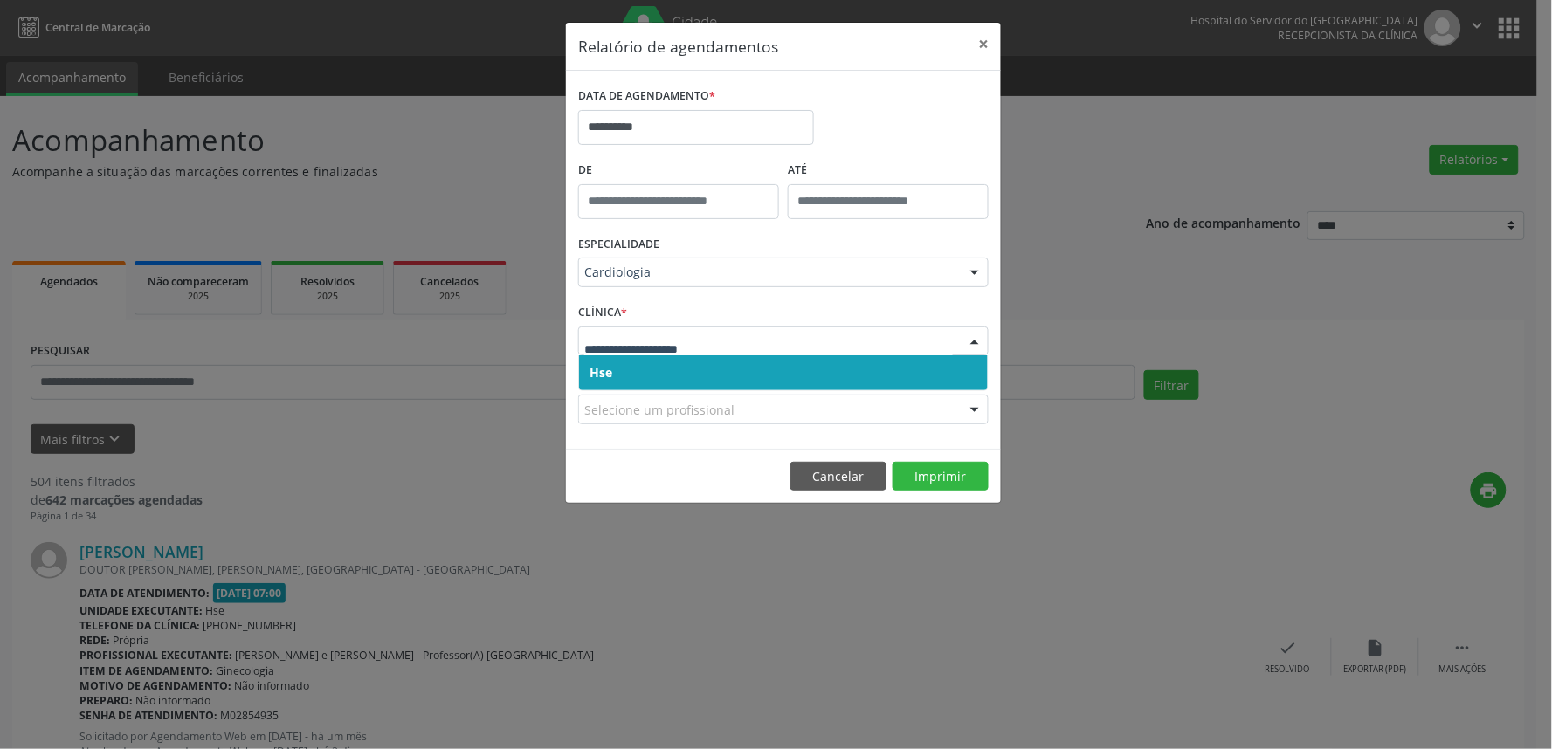
click at [701, 362] on span "Hse" at bounding box center [783, 372] width 409 height 35
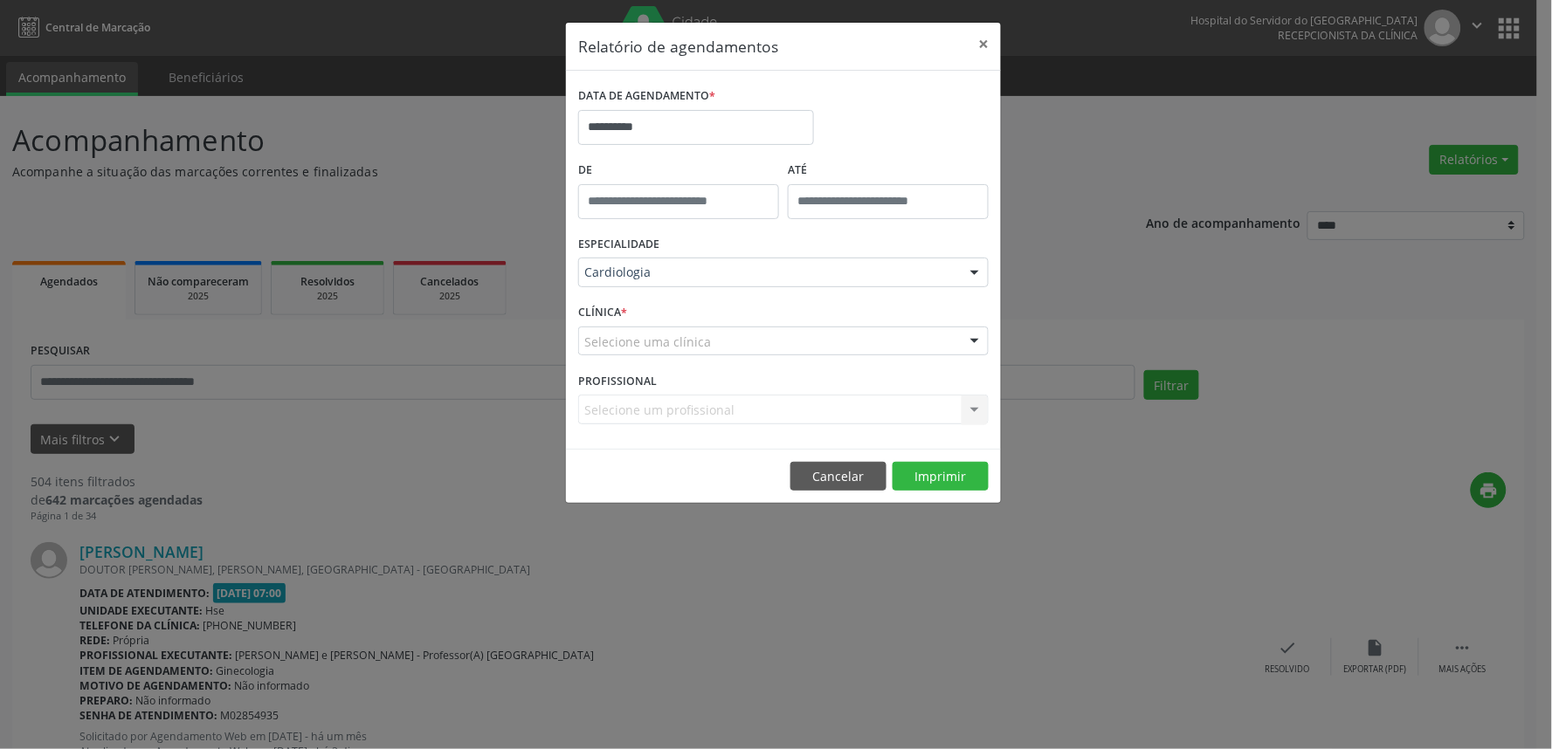
drag, startPoint x: 717, startPoint y: 317, endPoint x: 714, endPoint y: 334, distance: 17.0
click at [718, 319] on div "CLÍNICA * Selecione uma clínica Hse Nenhum resultado encontrado para: " " Não h…" at bounding box center [783, 334] width 419 height 68
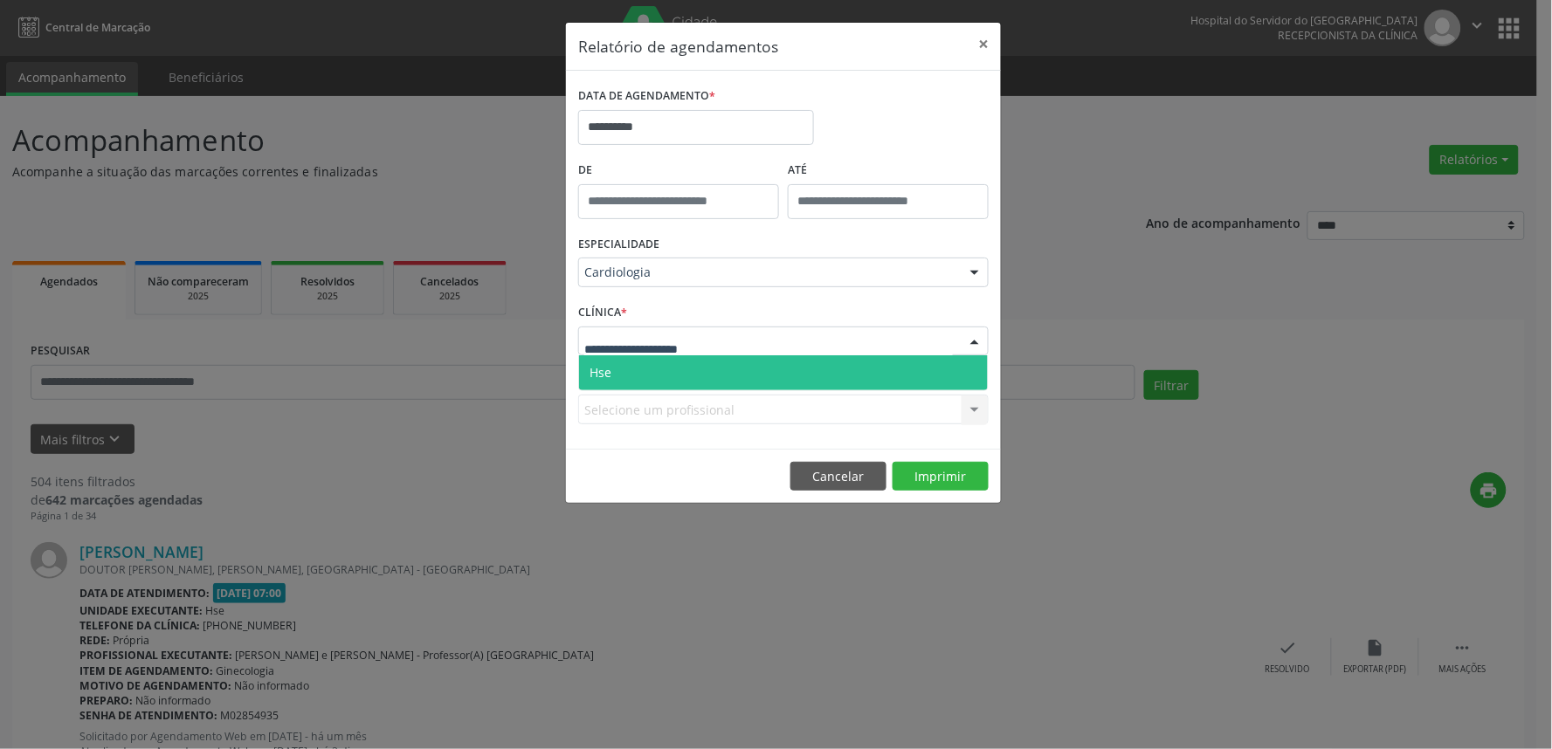
click at [707, 343] on div at bounding box center [783, 342] width 410 height 30
click at [693, 378] on span "Hse" at bounding box center [783, 372] width 409 height 35
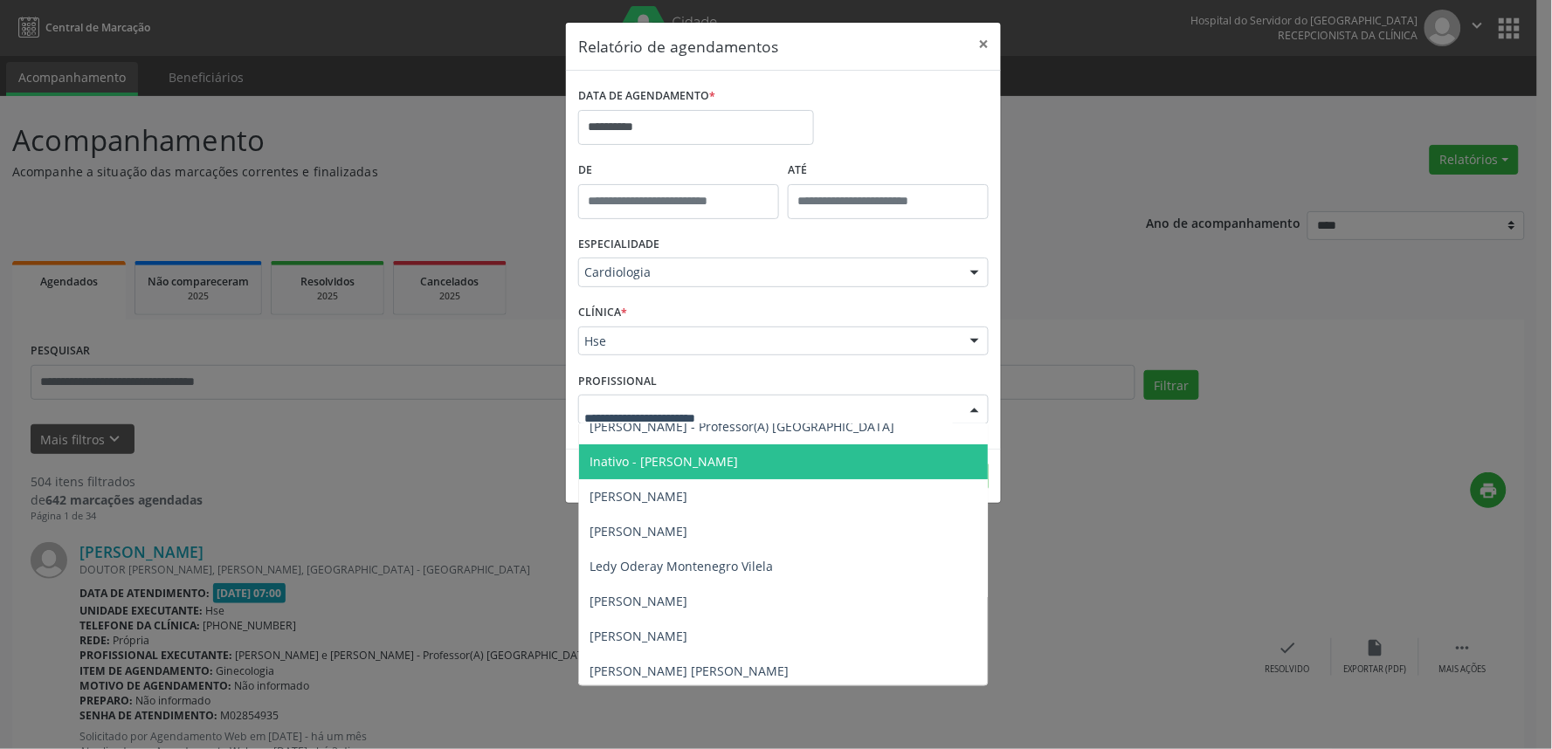
scroll to position [97, 0]
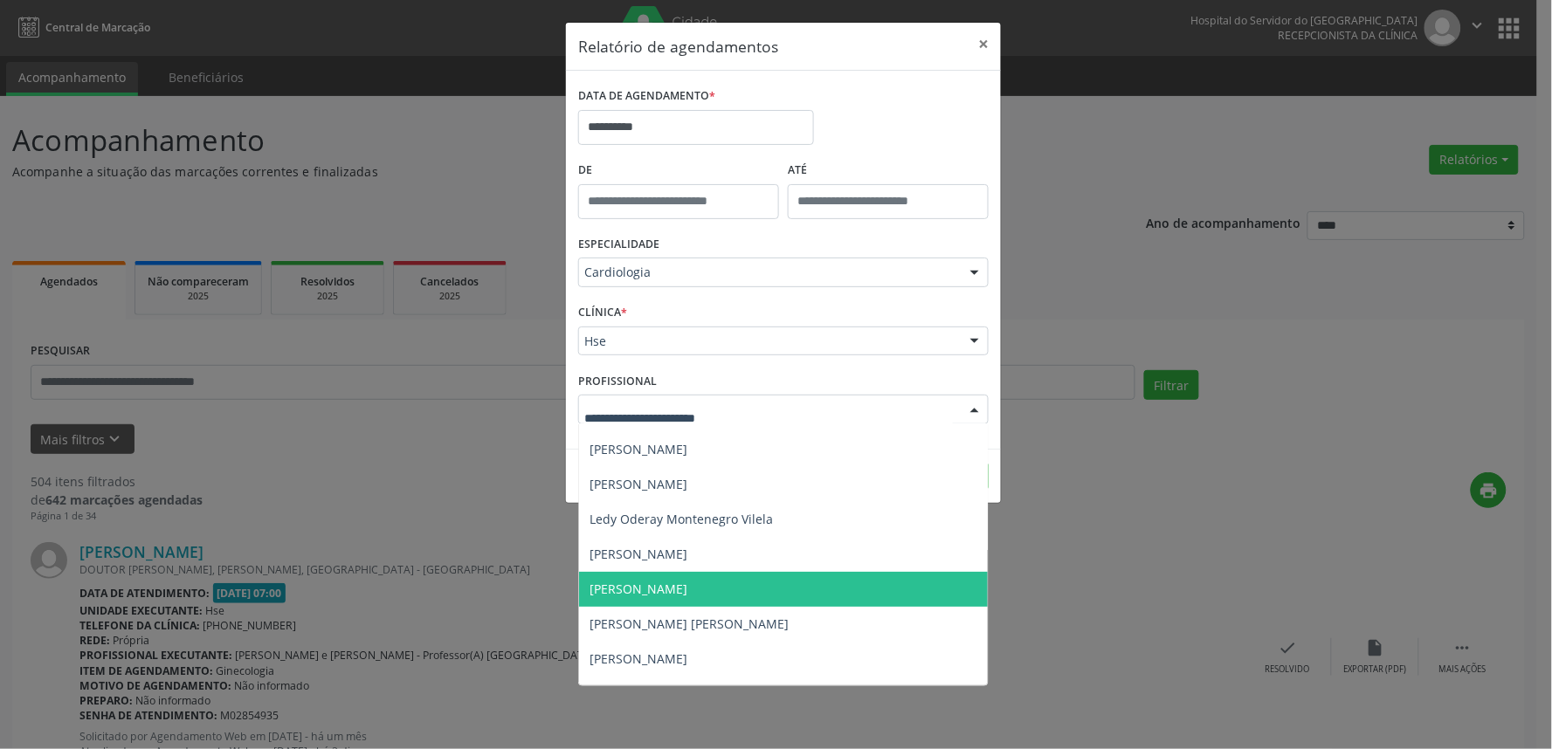
click at [778, 590] on span "[PERSON_NAME]" at bounding box center [783, 589] width 409 height 35
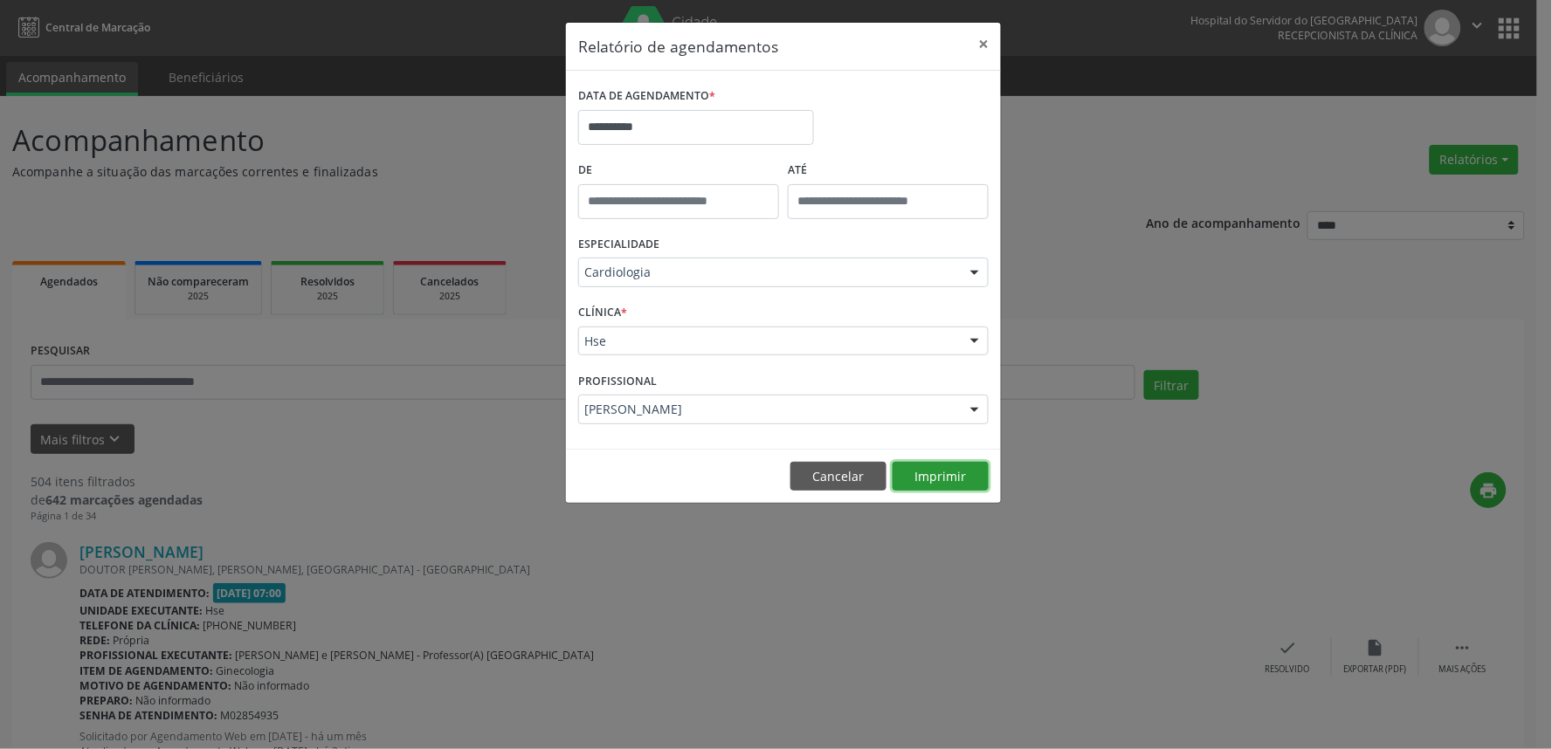
click at [949, 483] on button "Imprimir" at bounding box center [941, 477] width 96 height 30
